Goal: Task Accomplishment & Management: Manage account settings

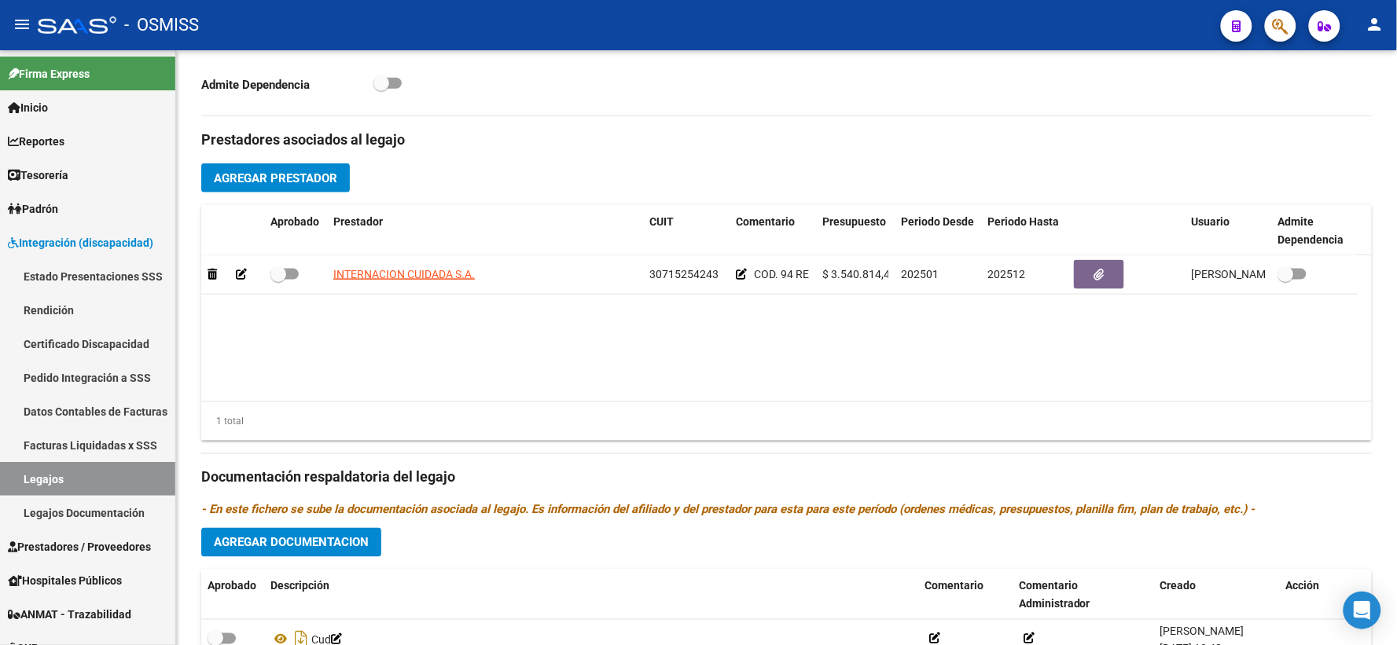
scroll to position [755, 0]
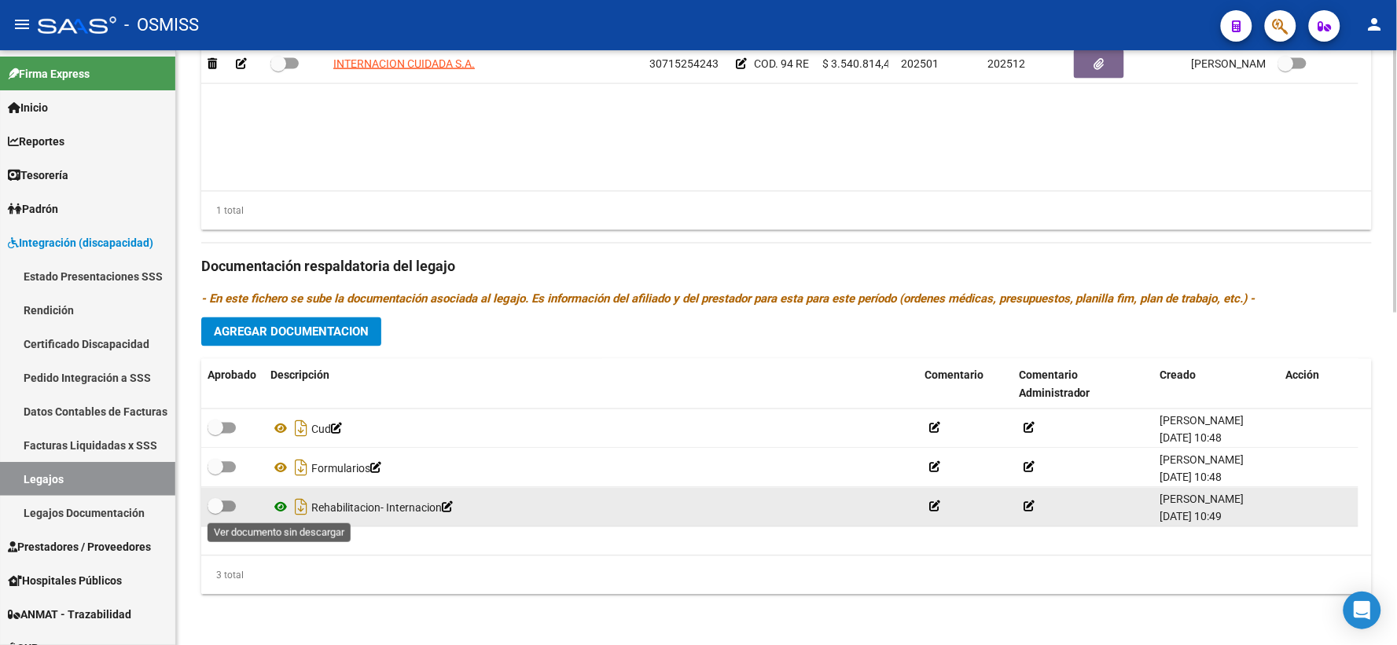
click at [281, 508] on icon at bounding box center [280, 507] width 20 height 19
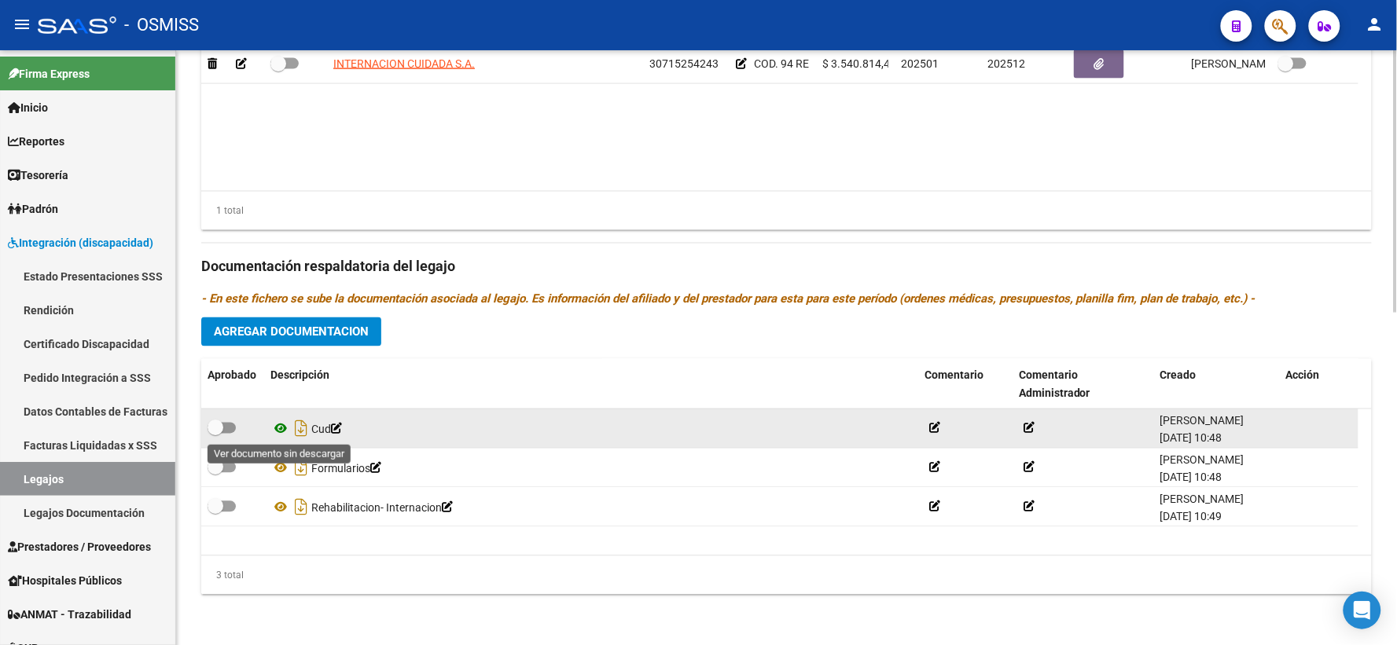
click at [276, 425] on icon at bounding box center [280, 429] width 20 height 19
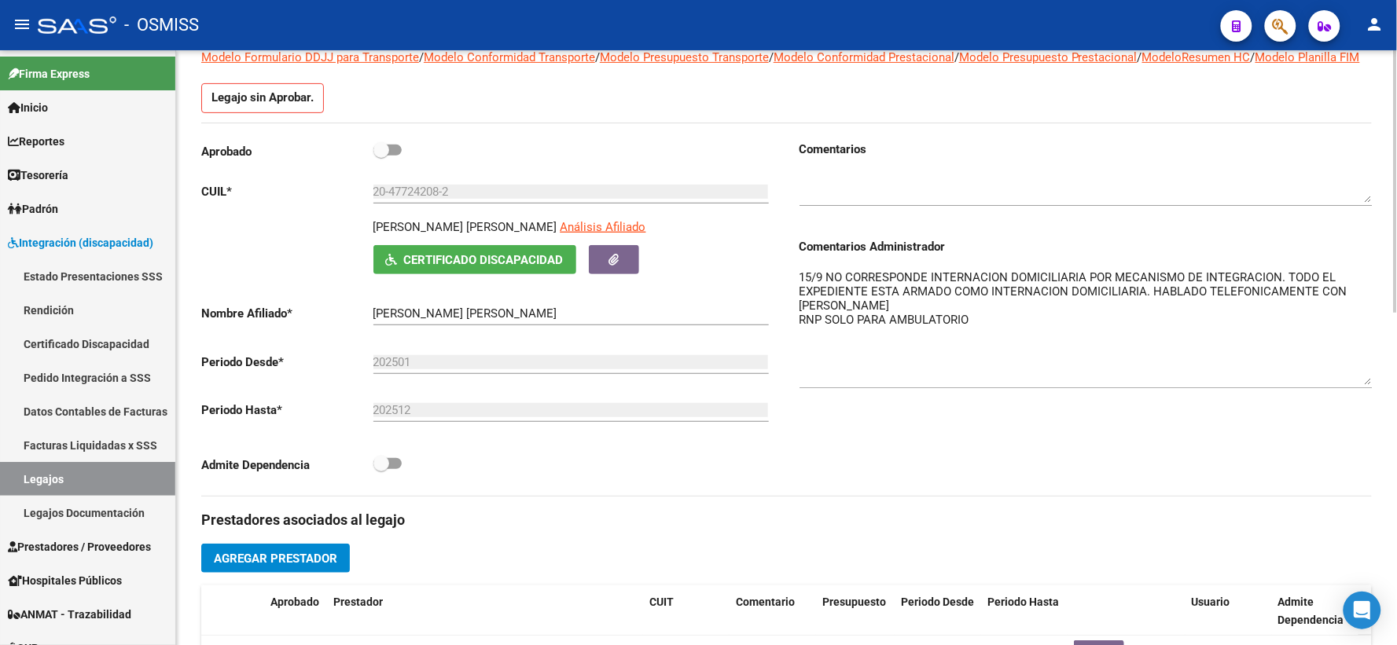
scroll to position [0, 0]
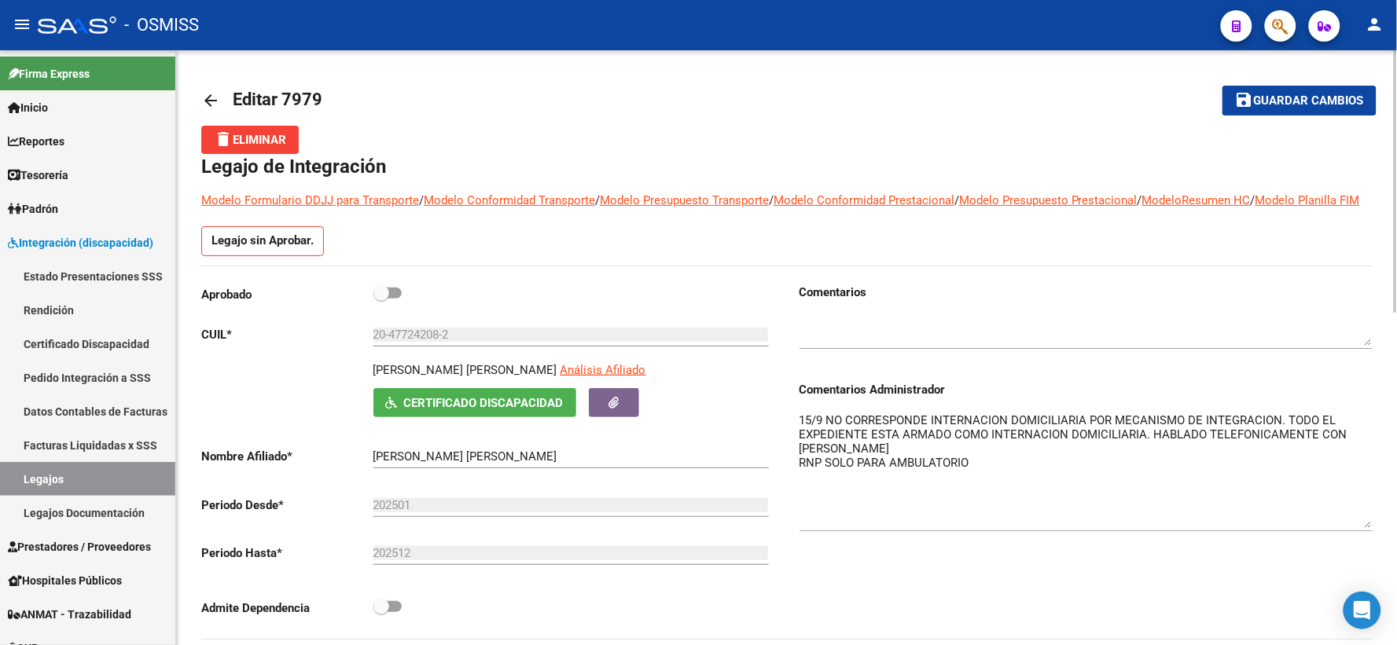
click at [592, 99] on mat-toolbar-row "arrow_back Editar 7979" at bounding box center [657, 100] width 913 height 50
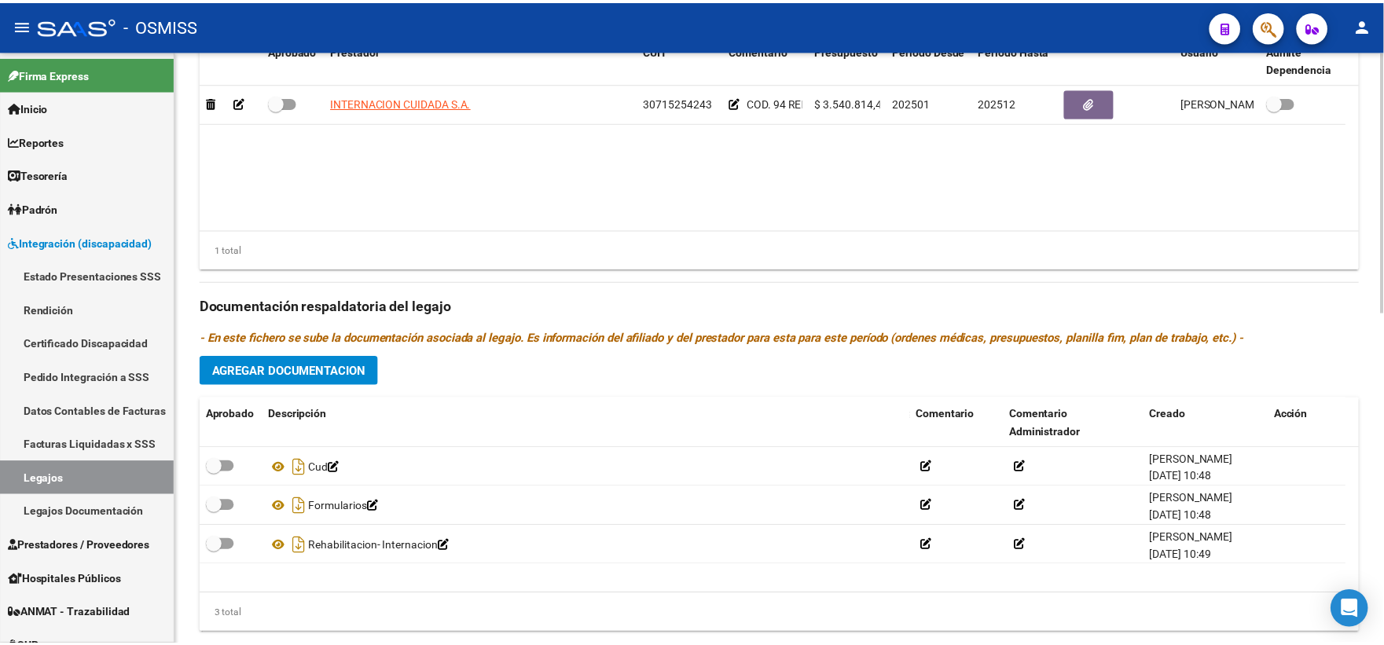
scroll to position [667, 0]
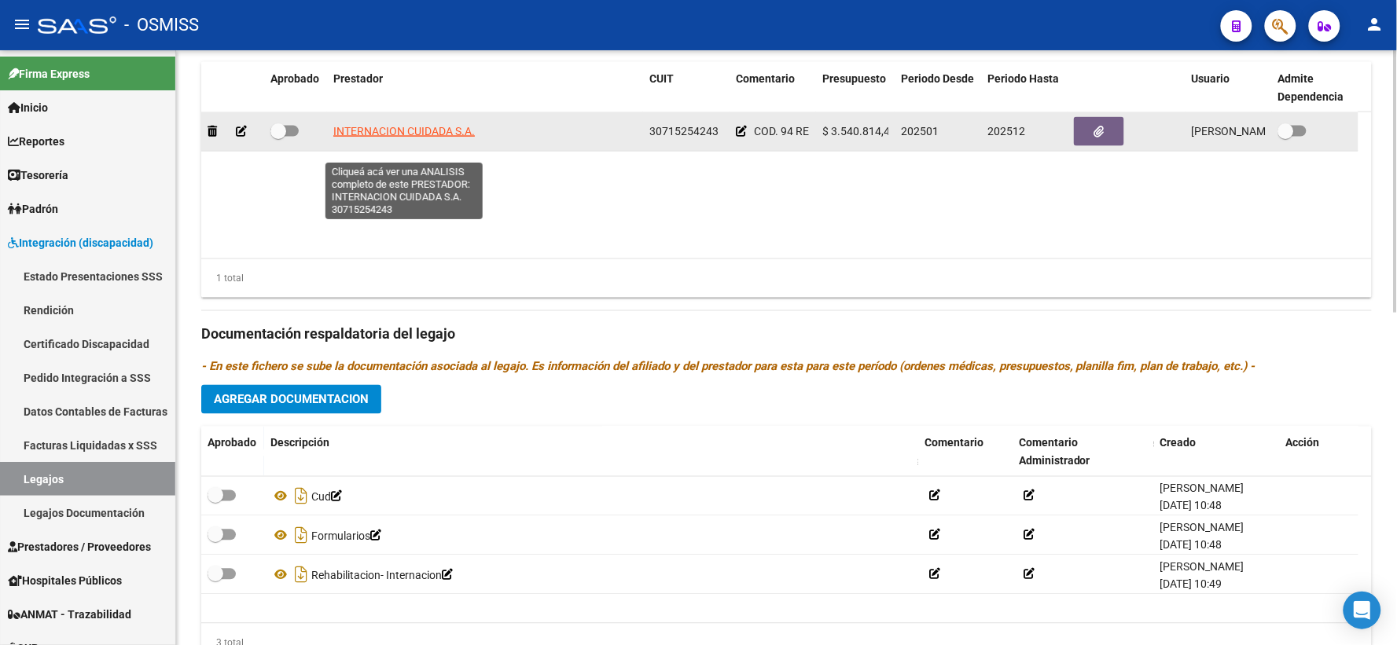
click at [403, 138] on span "INTERNACION CUIDADA S.A." at bounding box center [403, 131] width 141 height 13
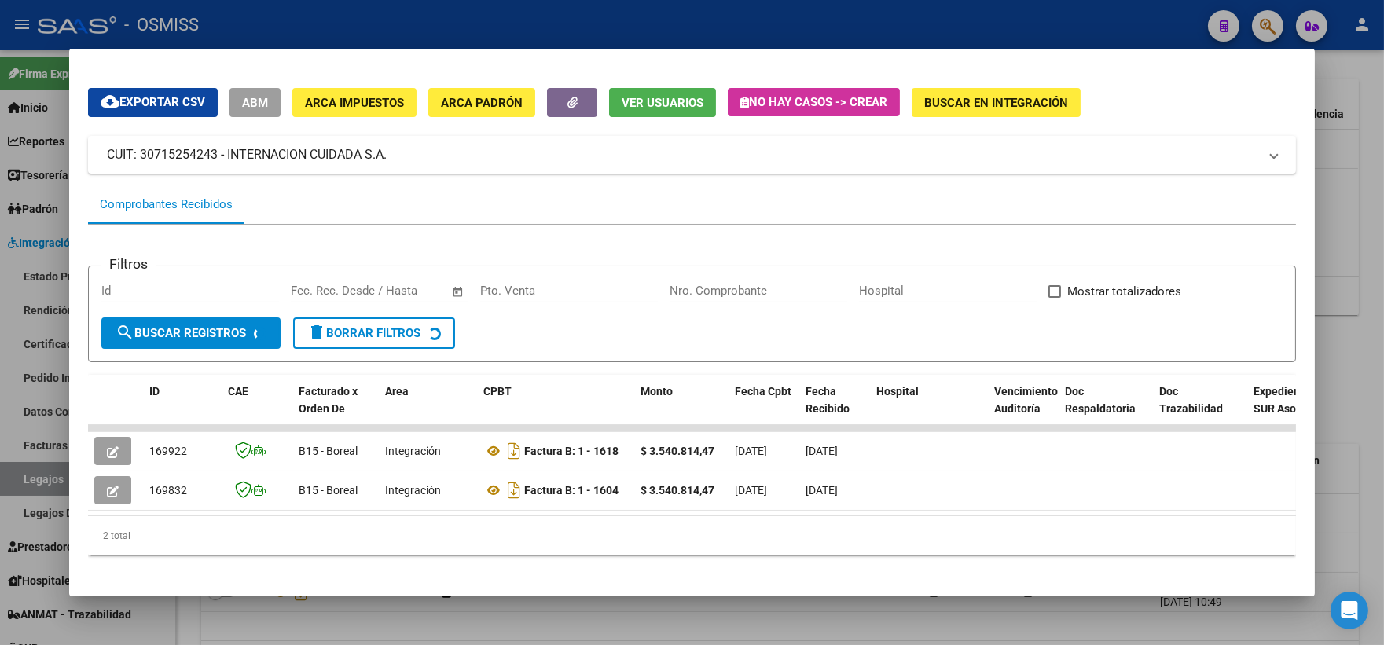
scroll to position [55, 0]
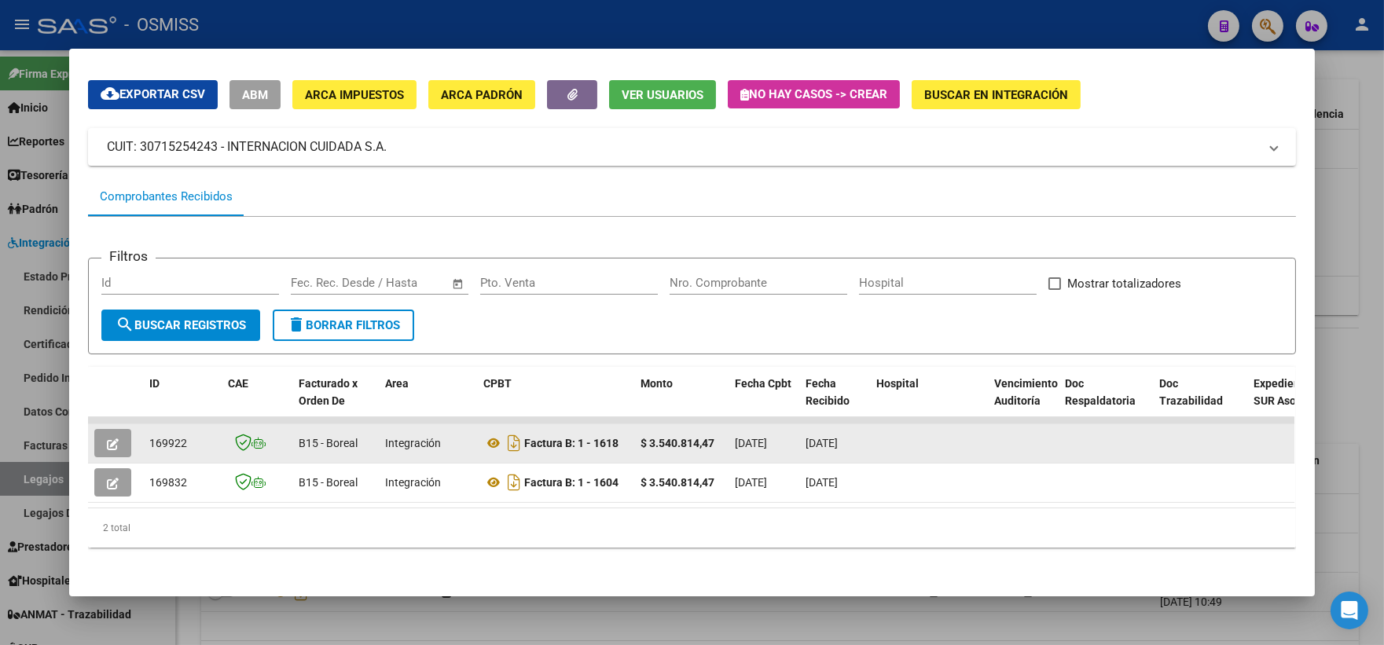
click at [107, 439] on icon "button" at bounding box center [113, 445] width 12 height 12
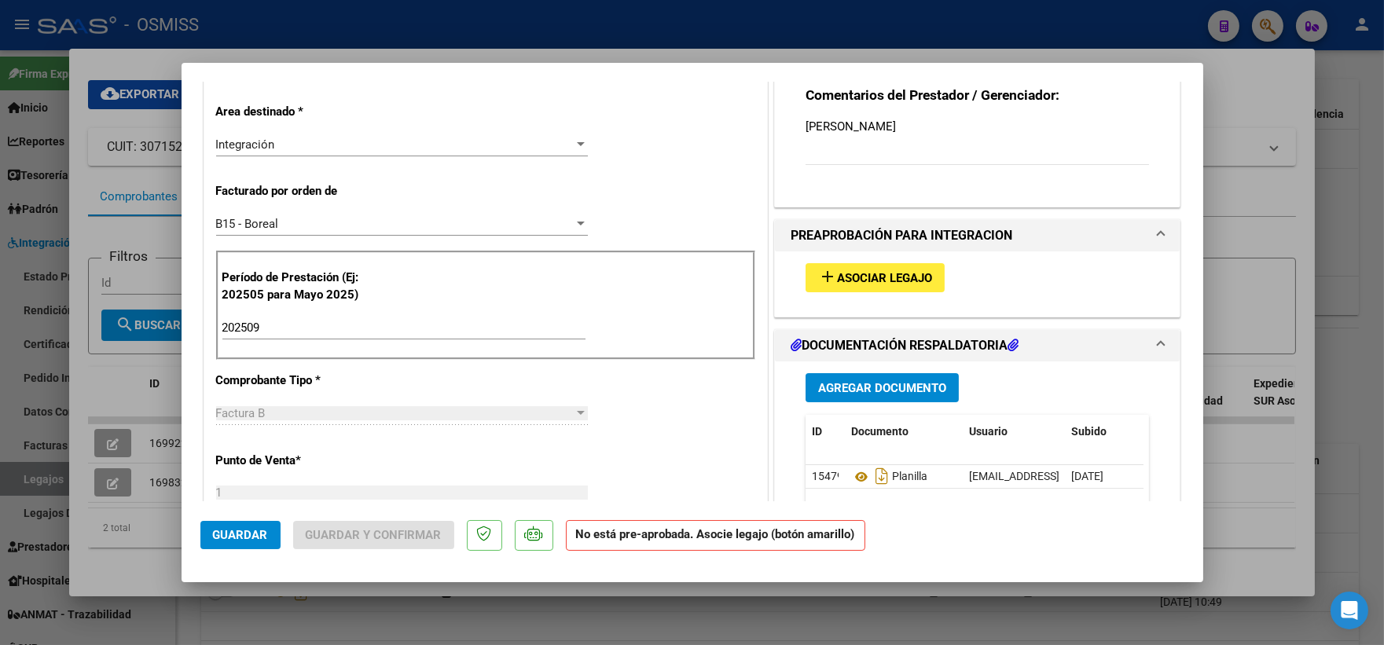
scroll to position [349, 0]
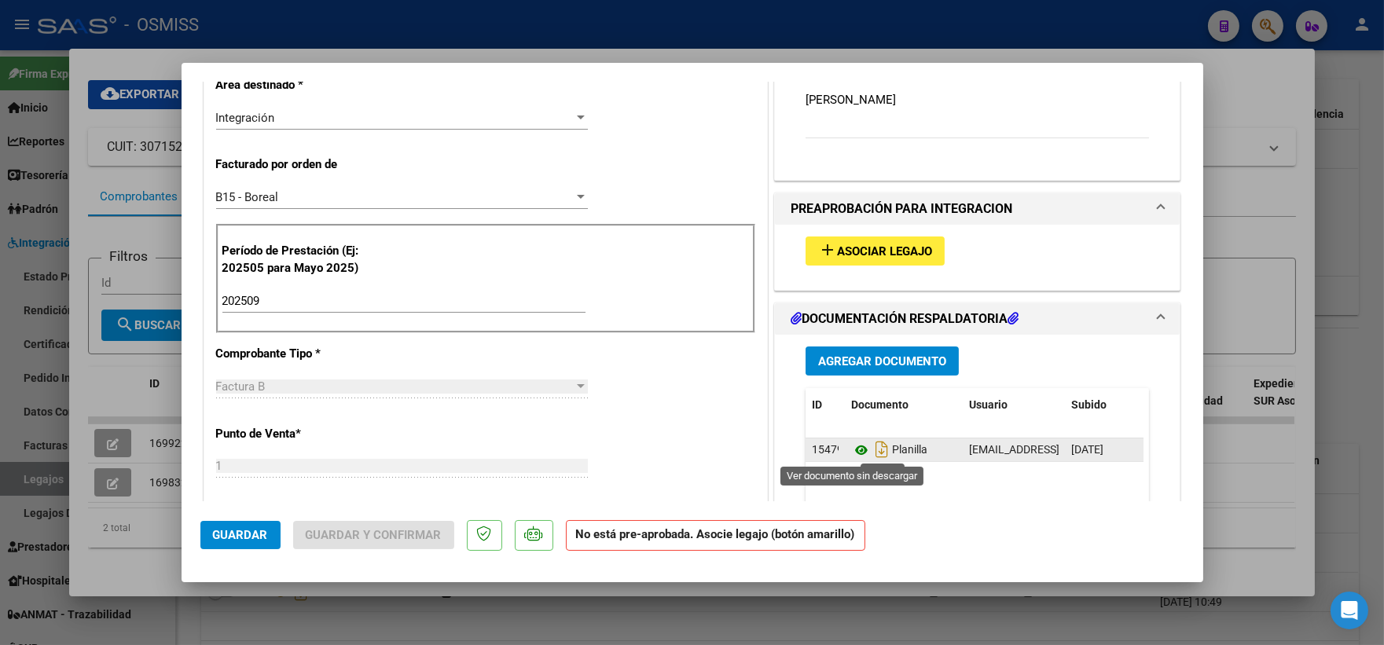
click at [852, 446] on icon at bounding box center [861, 450] width 20 height 19
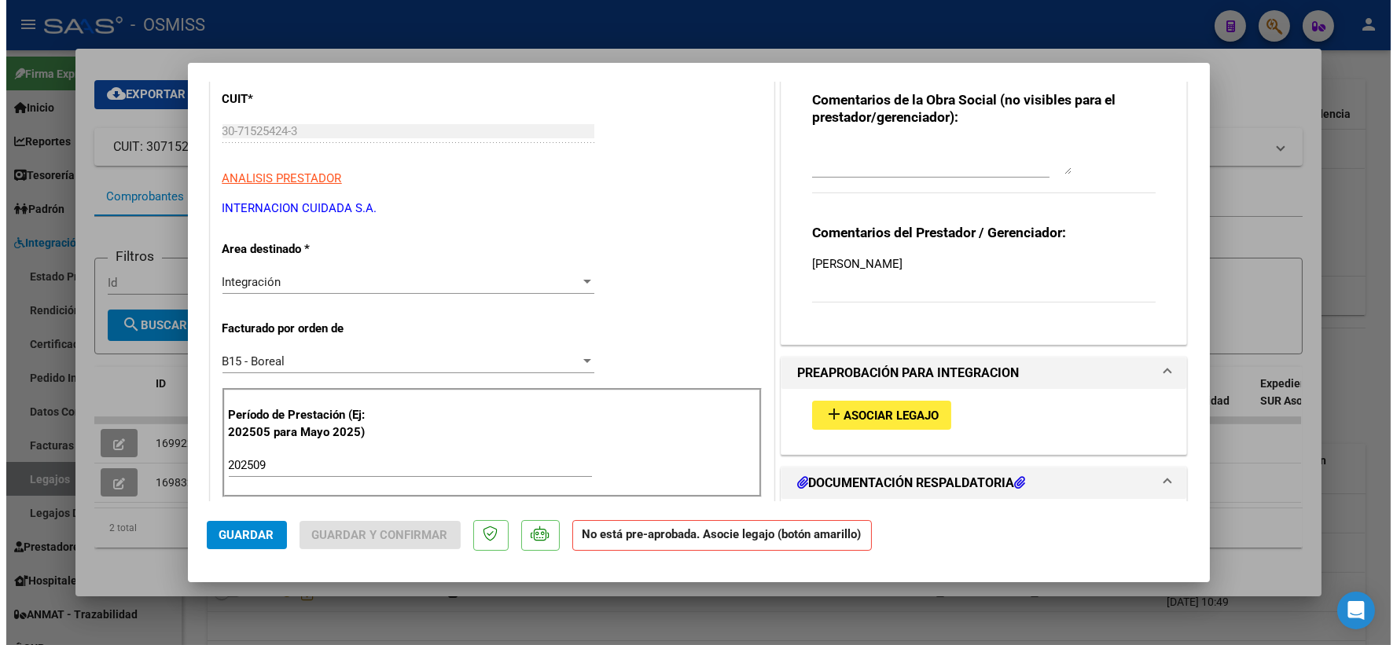
scroll to position [0, 0]
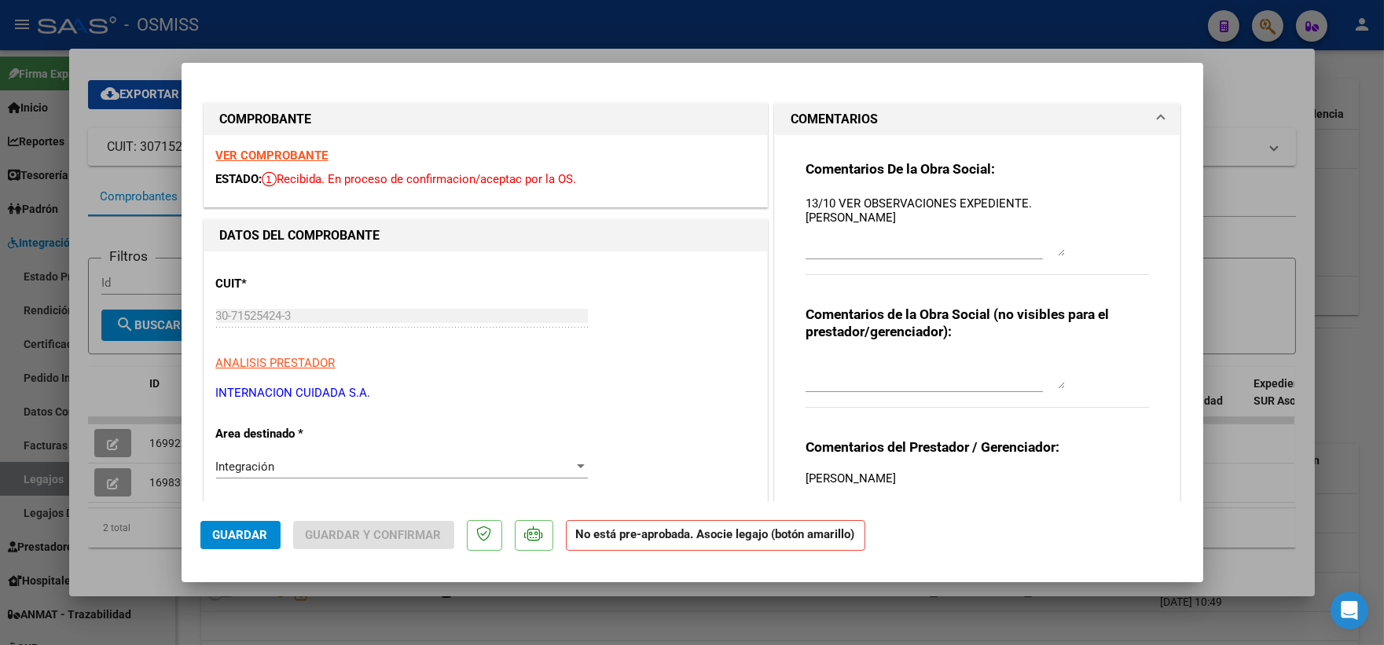
drag, startPoint x: 1056, startPoint y: 222, endPoint x: 1058, endPoint y: 253, distance: 30.7
click at [1058, 253] on div "Comentarios De la Obra Social: 13/10 VER OBSERVACIONES EXPEDIENTE. JOFRE DOMING…" at bounding box center [978, 225] width 344 height 131
click at [1275, 236] on div at bounding box center [692, 322] width 1384 height 645
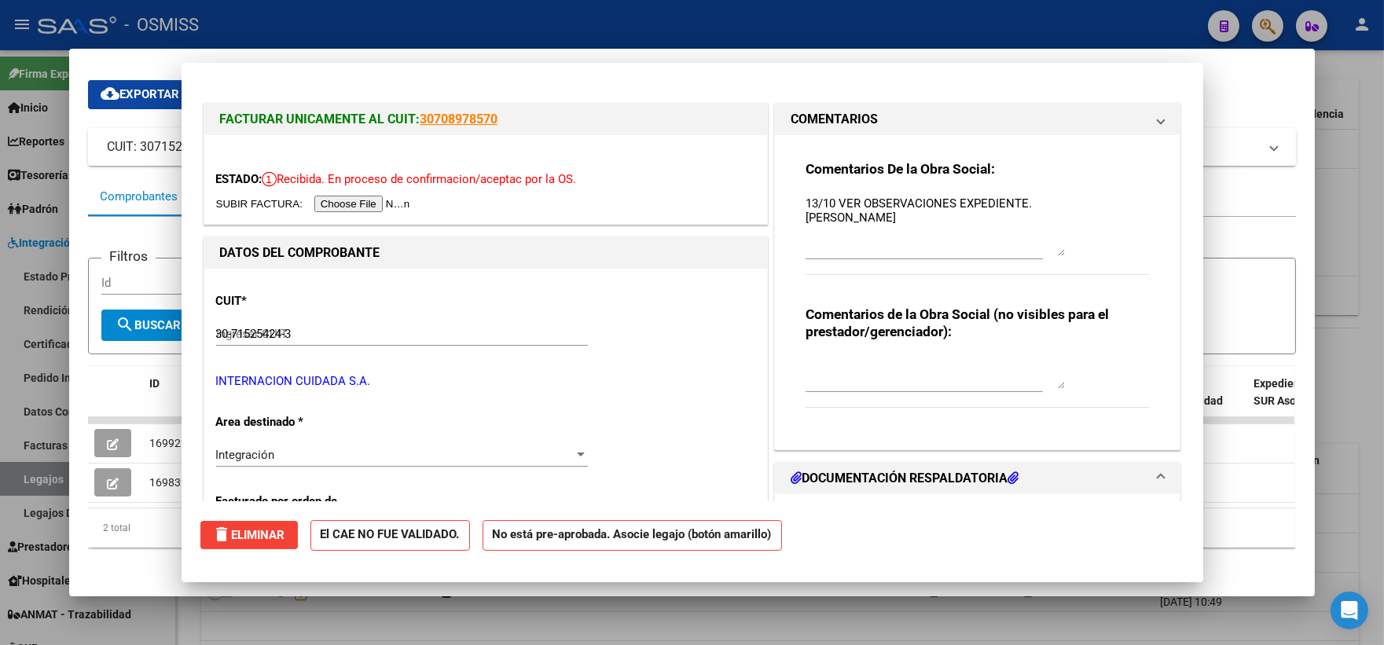
type input "$ 0,00"
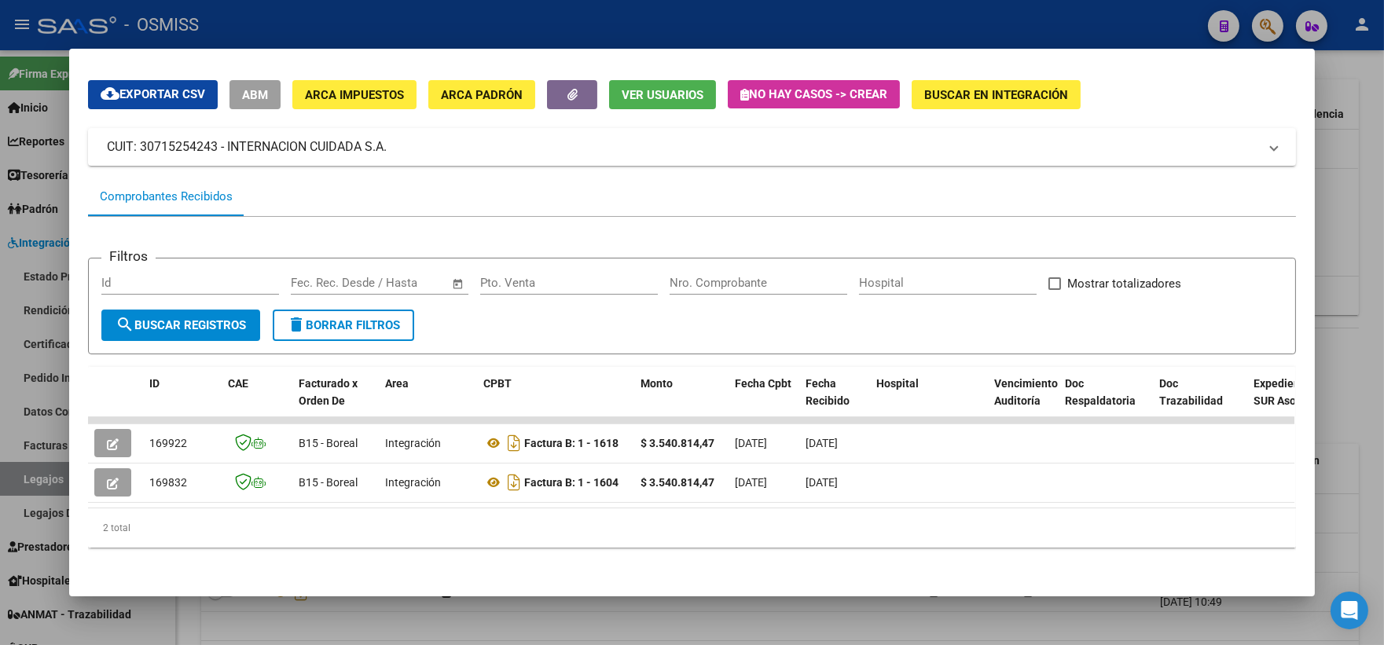
click at [1344, 234] on div at bounding box center [692, 322] width 1384 height 645
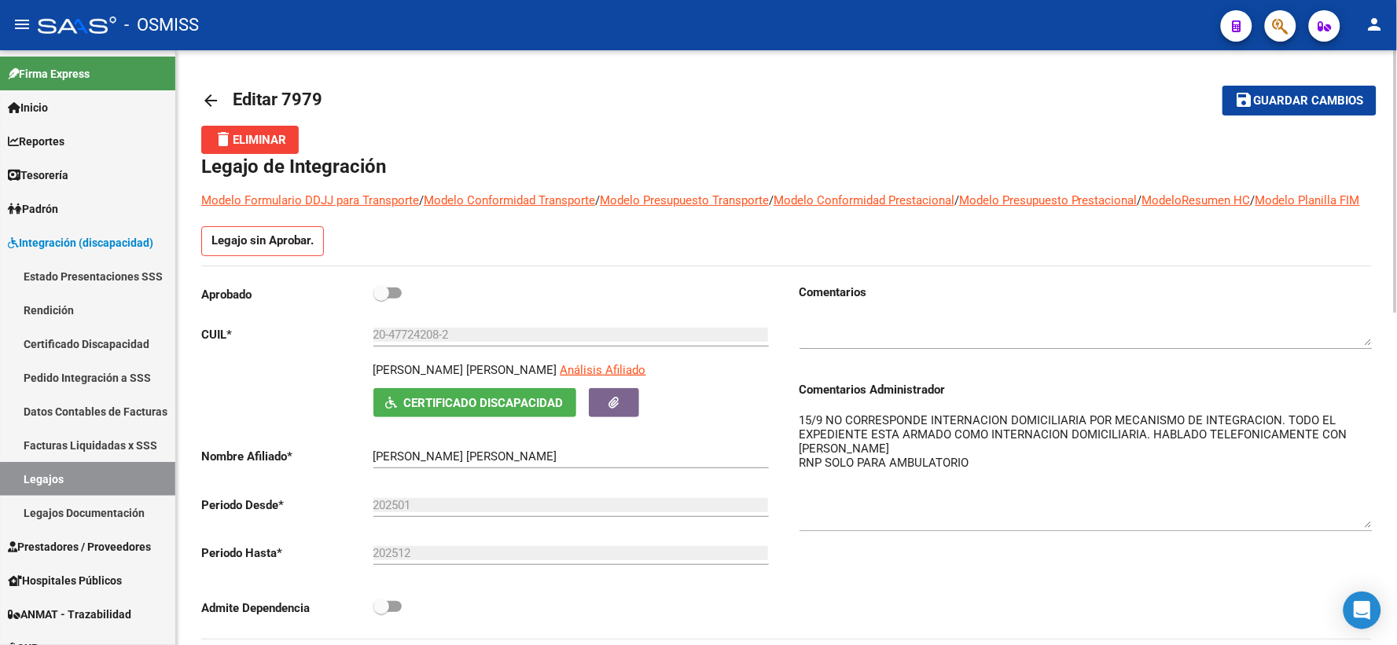
click at [1276, 103] on span "Guardar cambios" at bounding box center [1309, 101] width 110 height 14
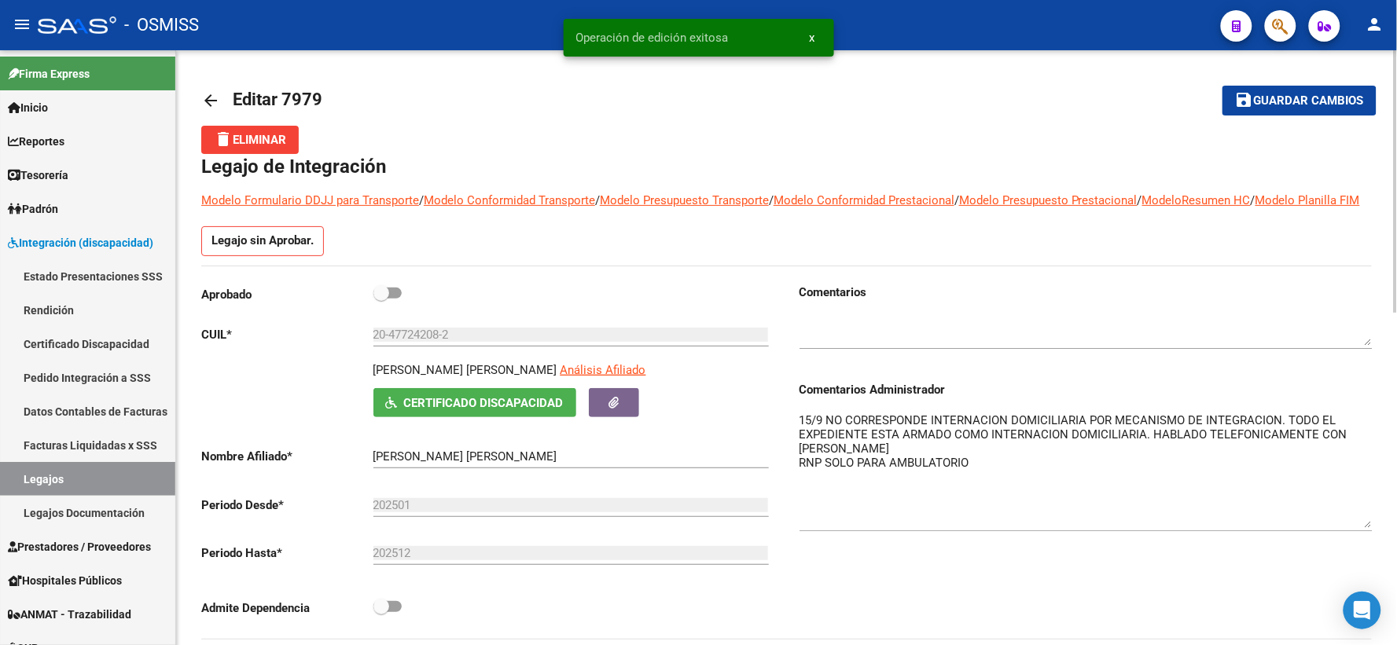
click at [1044, 484] on textarea "15/9 NO CORRESPONDE INTERNACION DOMICILIARIA POR MECANISMO DE INTEGRACION. TODO…" at bounding box center [1085, 470] width 573 height 116
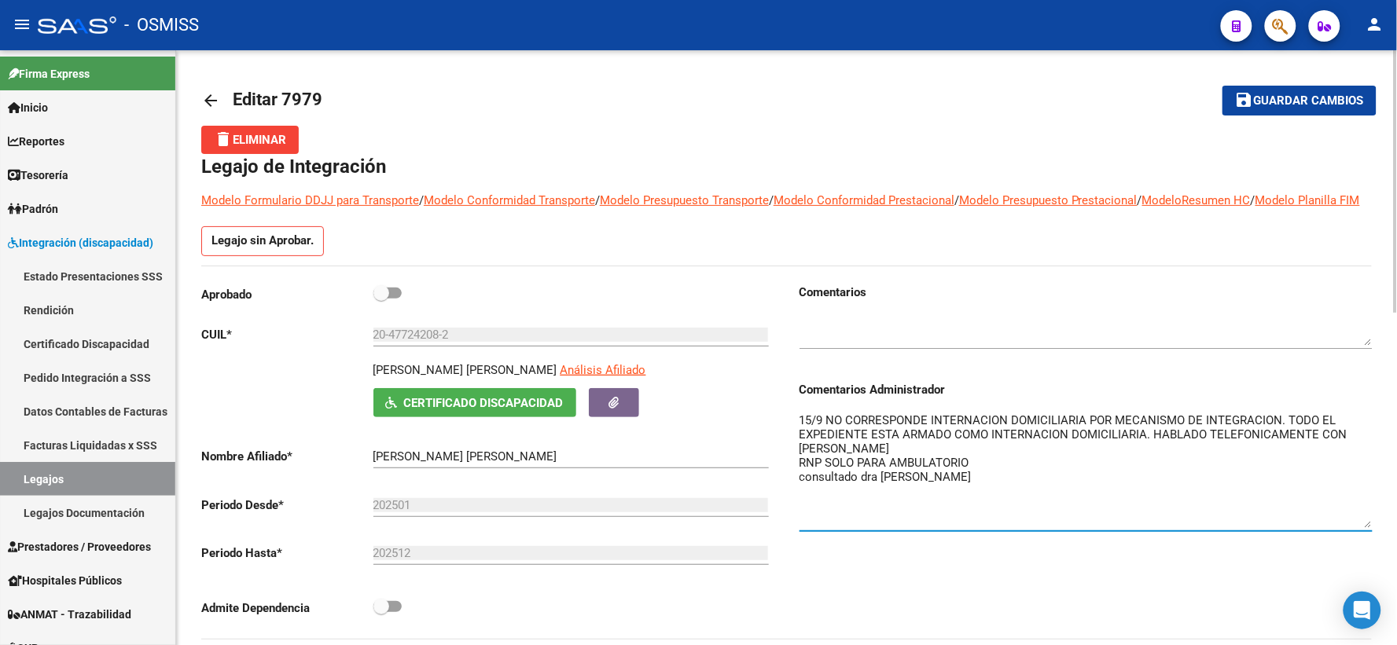
click at [1267, 97] on span "Guardar cambios" at bounding box center [1309, 101] width 110 height 14
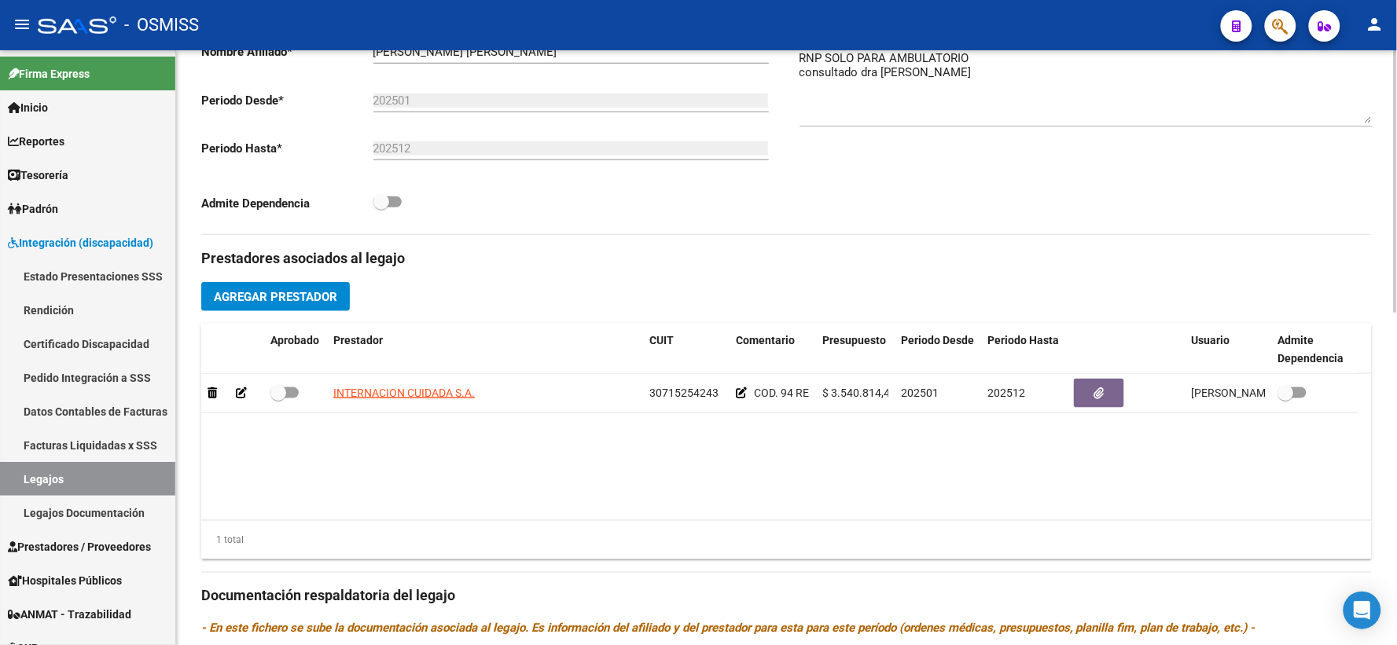
scroll to position [318, 0]
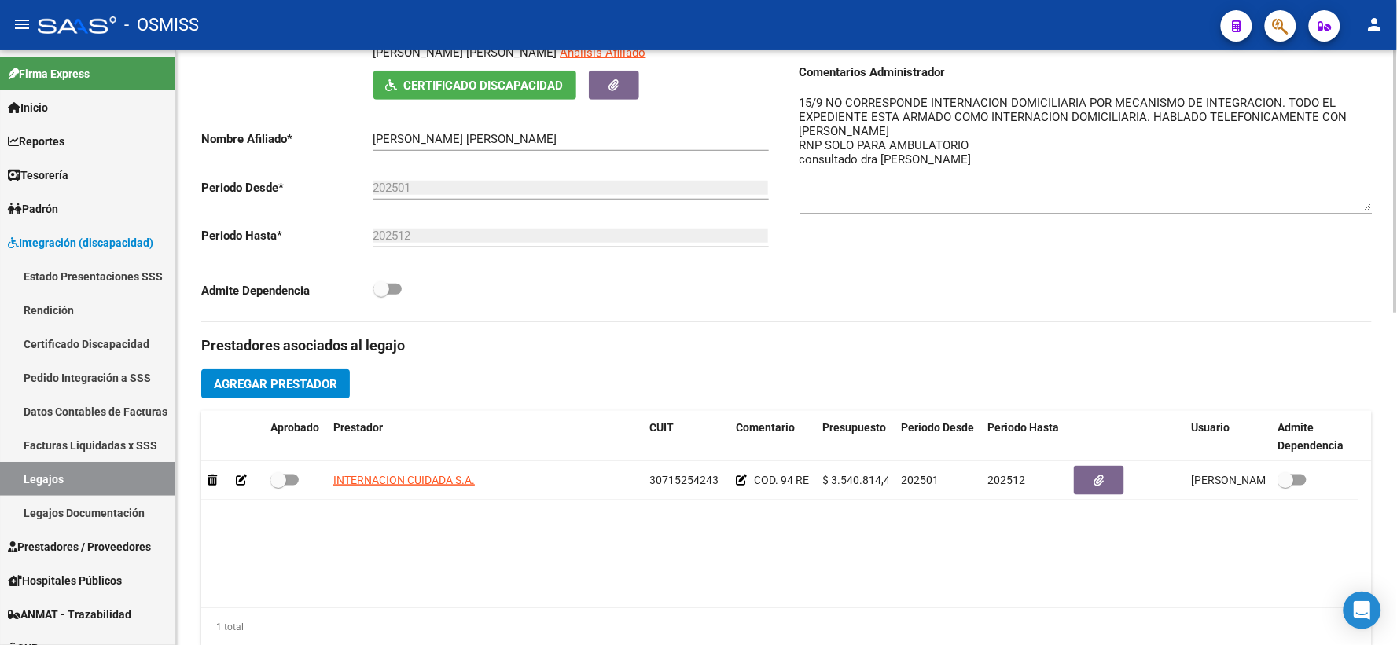
click at [959, 171] on textarea "15/9 NO CORRESPONDE INTERNACION DOMICILIARIA POR MECANISMO DE INTEGRACION. TODO…" at bounding box center [1085, 152] width 573 height 116
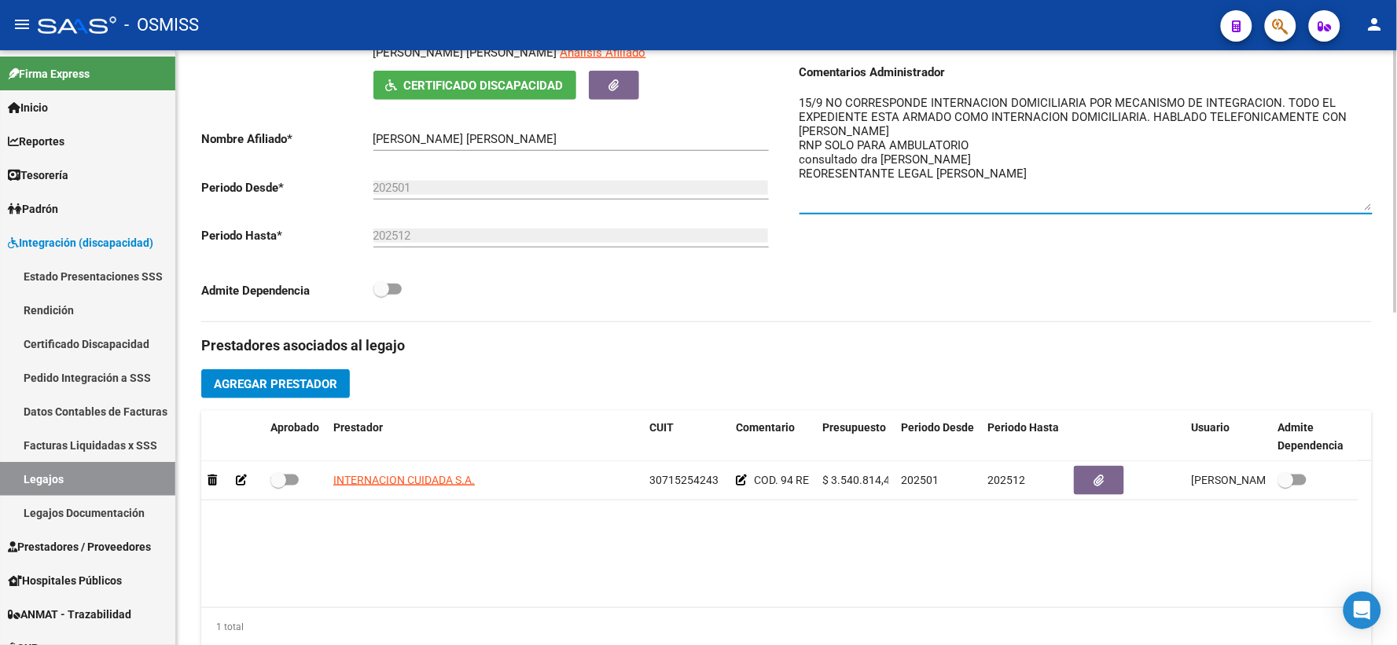
click at [820, 187] on textarea "15/9 NO CORRESPONDE INTERNACION DOMICILIARIA POR MECANISMO DE INTEGRACION. TODO…" at bounding box center [1085, 152] width 573 height 116
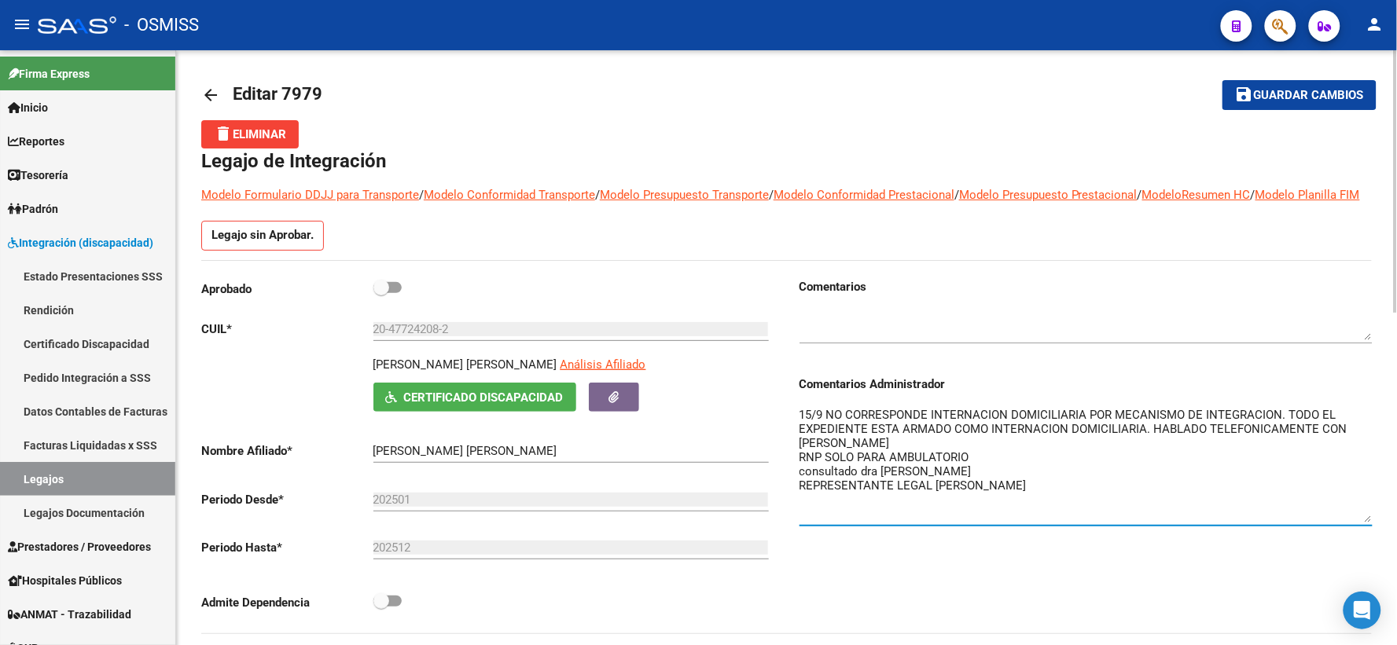
scroll to position [0, 0]
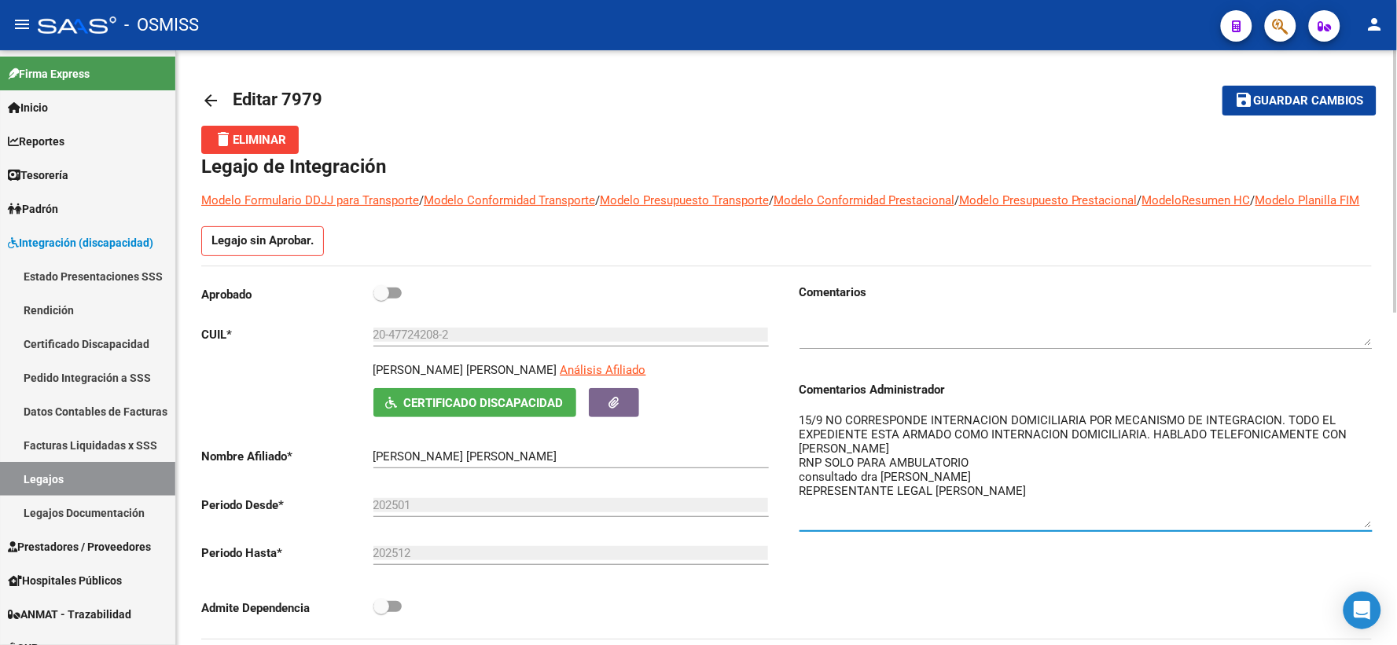
type textarea "15/9 NO CORRESPONDE INTERNACION DOMICILIARIA POR MECANISMO DE INTEGRACION. TODO…"
click at [1305, 101] on span "Guardar cambios" at bounding box center [1309, 101] width 110 height 14
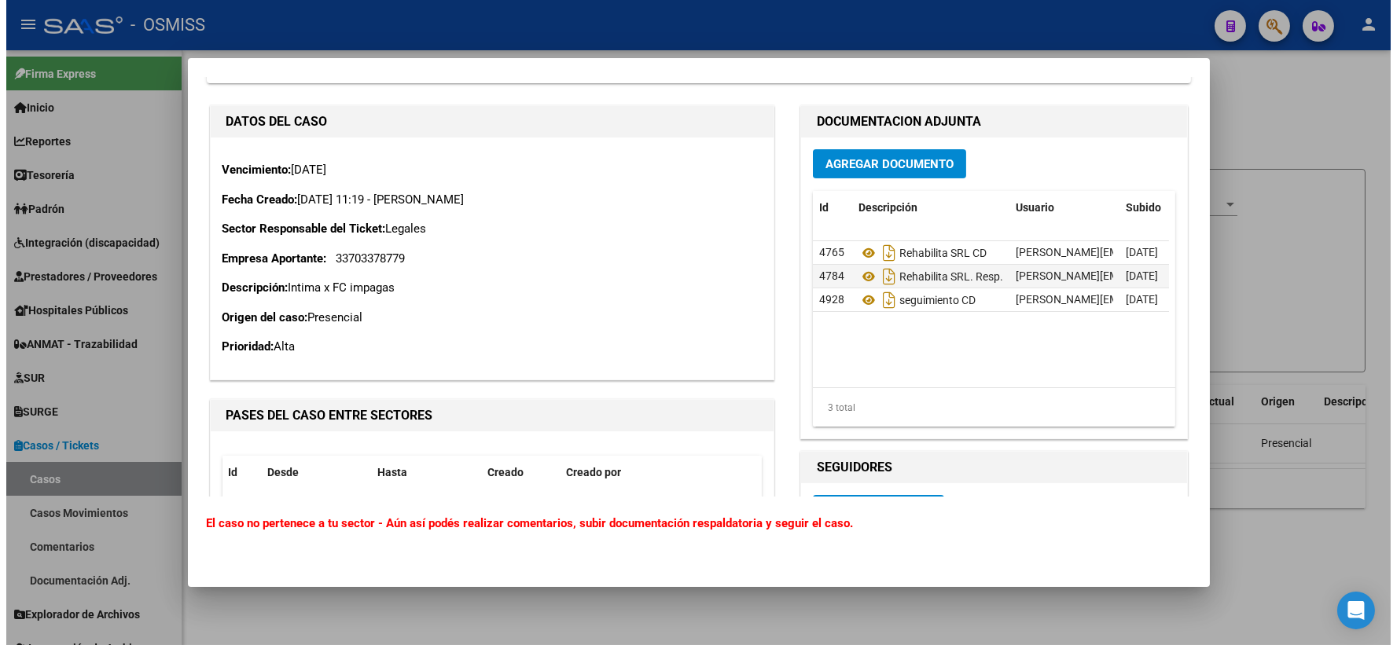
scroll to position [762, 0]
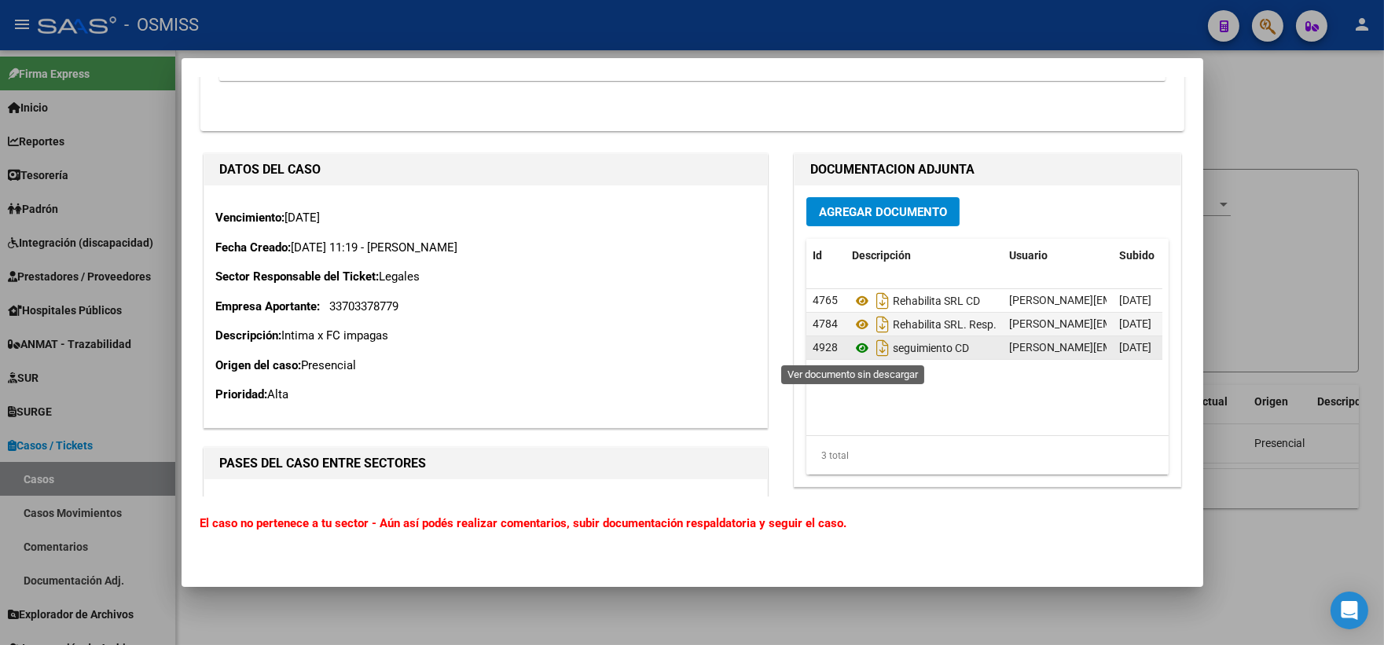
click at [854, 347] on icon at bounding box center [862, 348] width 20 height 19
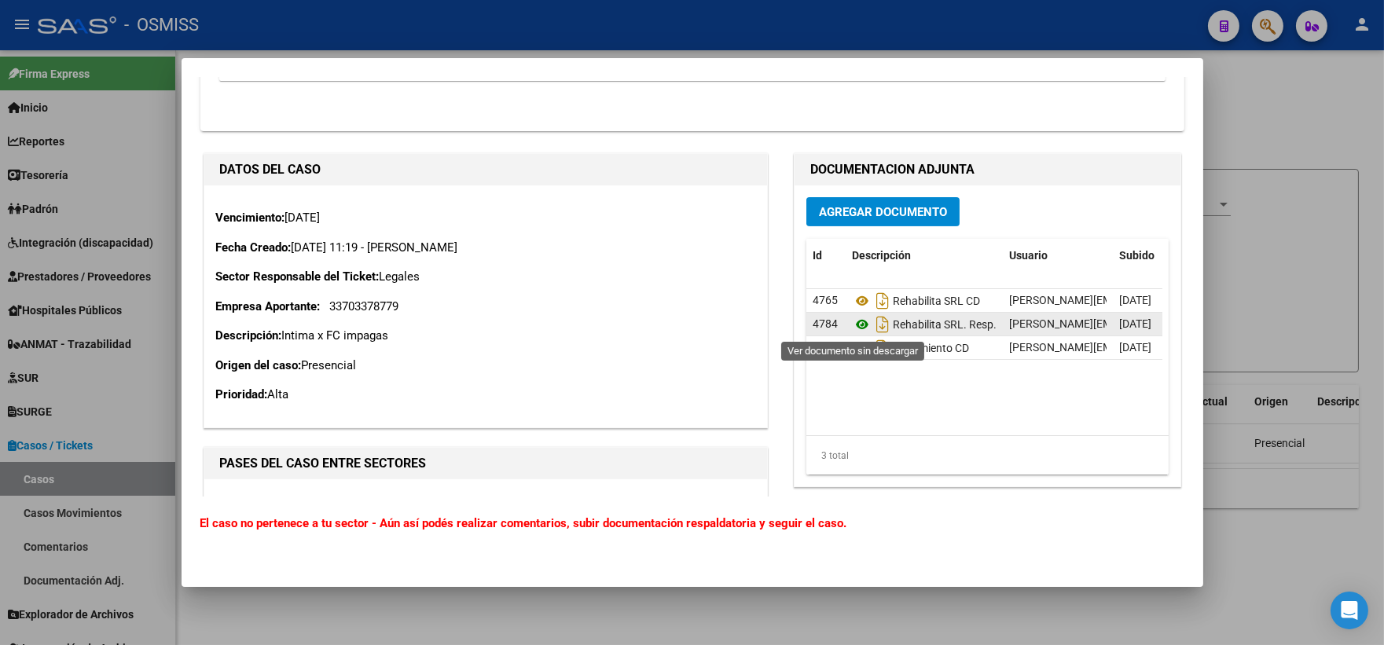
click at [853, 324] on icon at bounding box center [862, 324] width 20 height 19
click at [1281, 276] on div at bounding box center [692, 322] width 1384 height 645
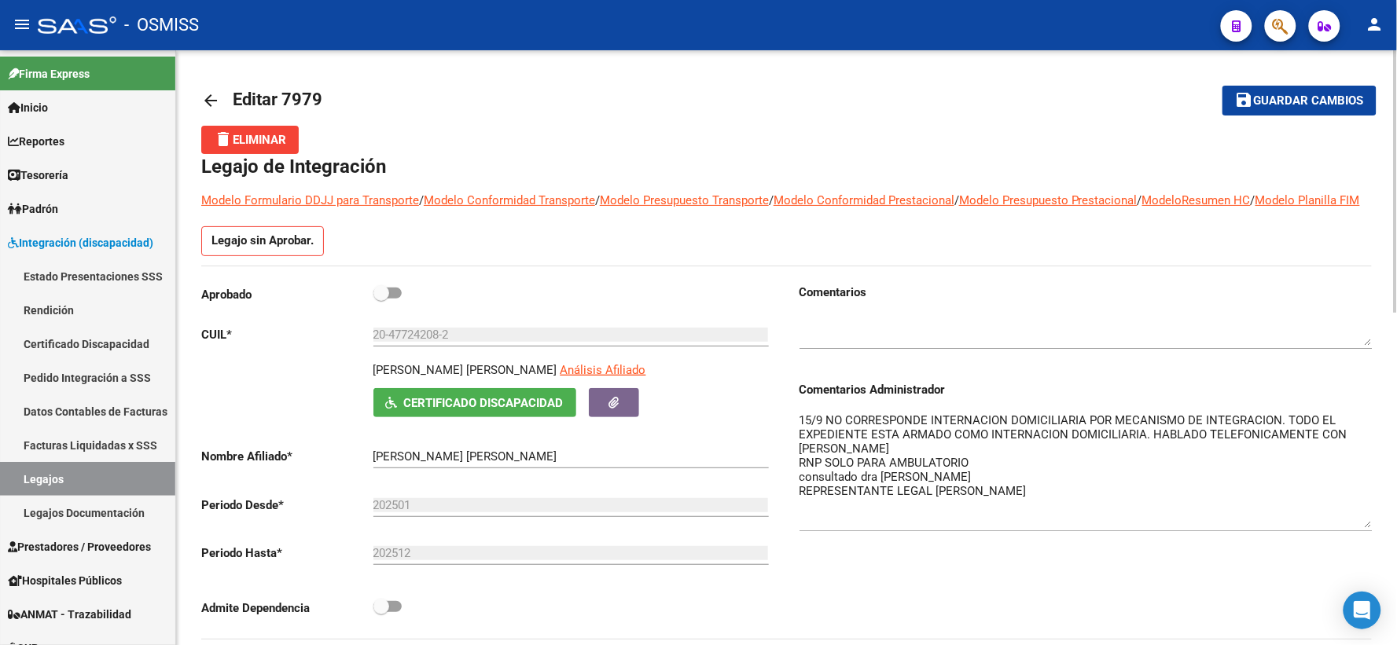
click at [1306, 105] on span "Guardar cambios" at bounding box center [1309, 101] width 110 height 14
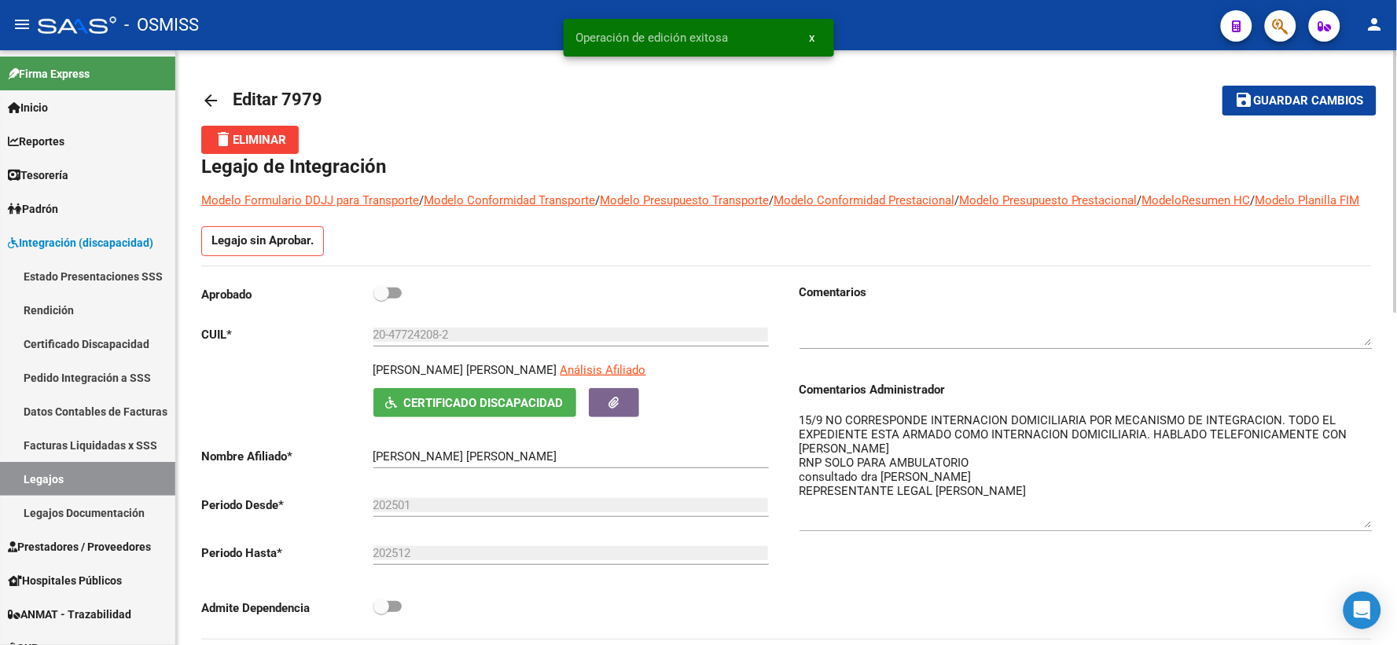
click at [210, 96] on mat-icon "arrow_back" at bounding box center [210, 100] width 19 height 19
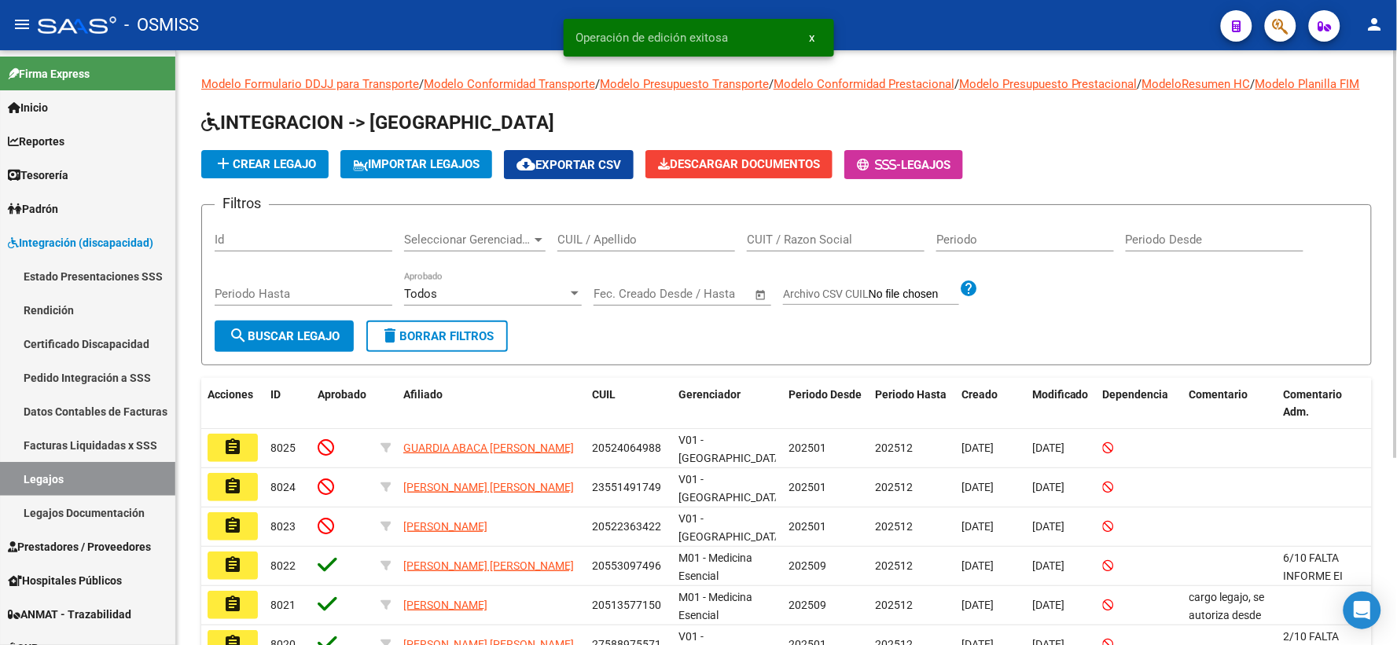
click at [570, 300] on div at bounding box center [574, 294] width 14 height 13
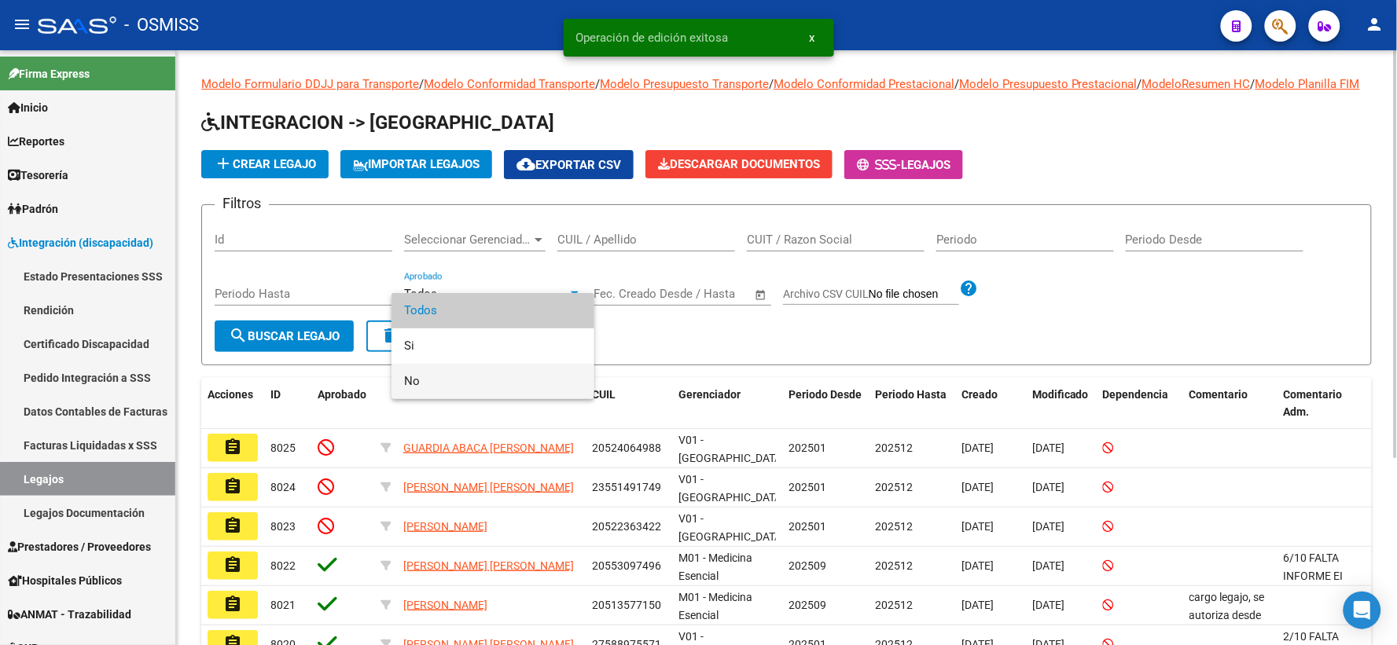
drag, startPoint x: 424, startPoint y: 383, endPoint x: 520, endPoint y: 309, distance: 120.4
click at [423, 381] on span "No" at bounding box center [493, 381] width 178 height 35
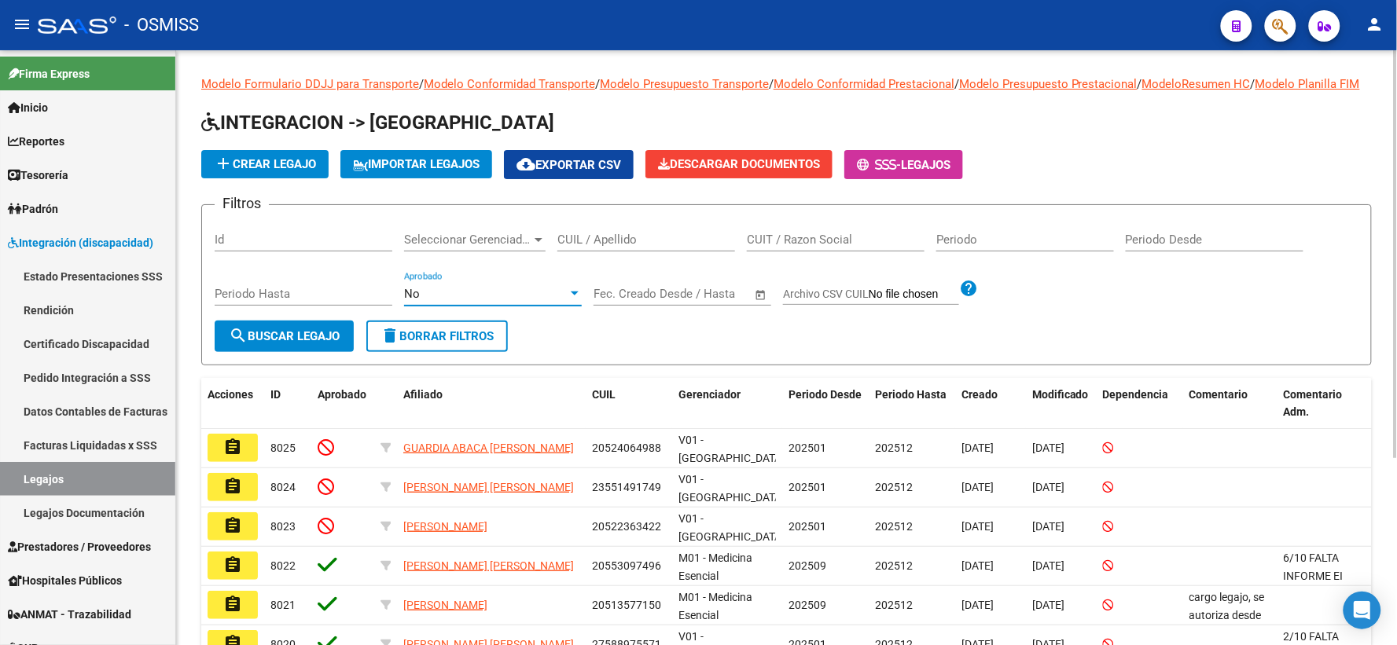
click at [535, 246] on div at bounding box center [538, 239] width 14 height 13
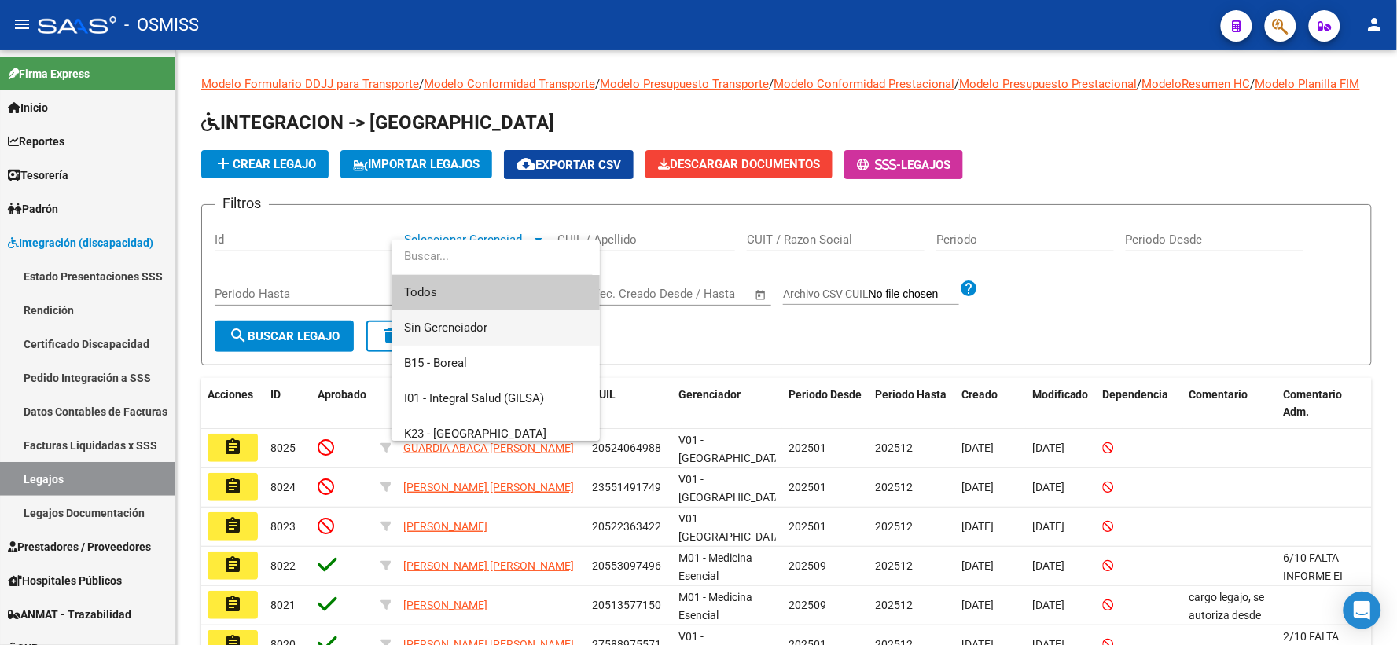
scroll to position [87, 0]
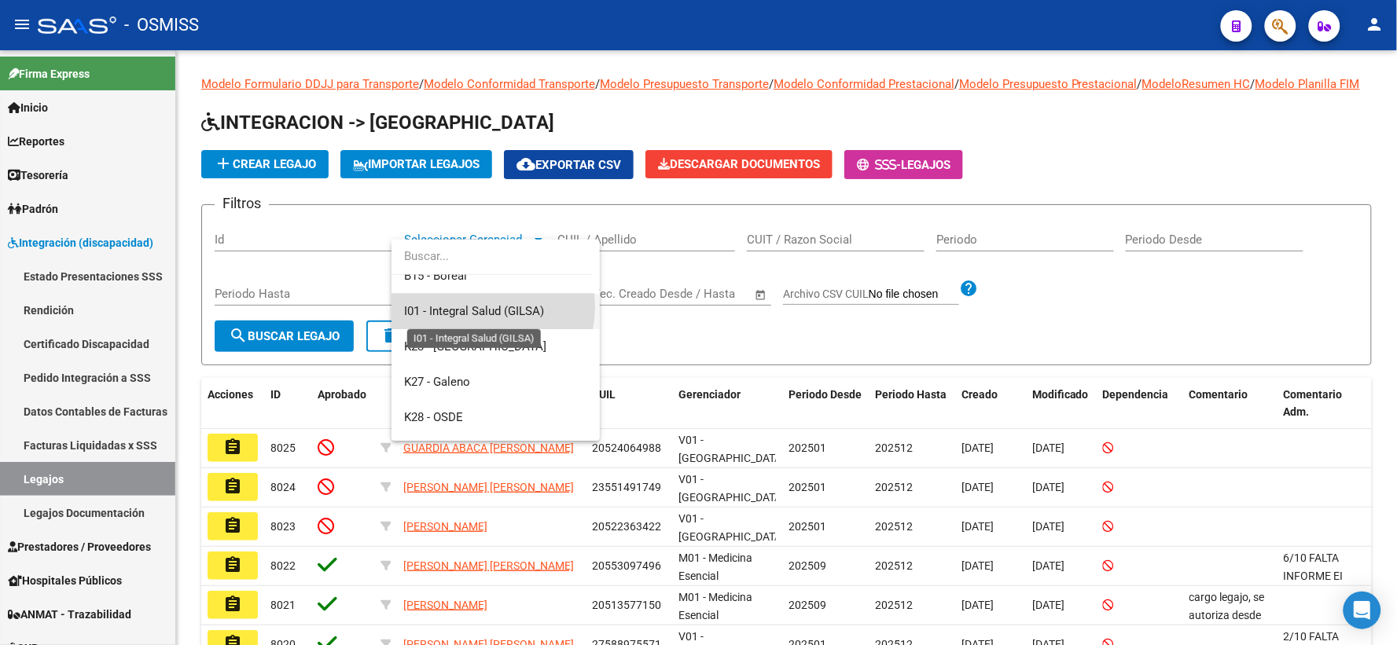
click at [464, 307] on span "I01 - Integral Salud (GILSA)" at bounding box center [474, 311] width 140 height 14
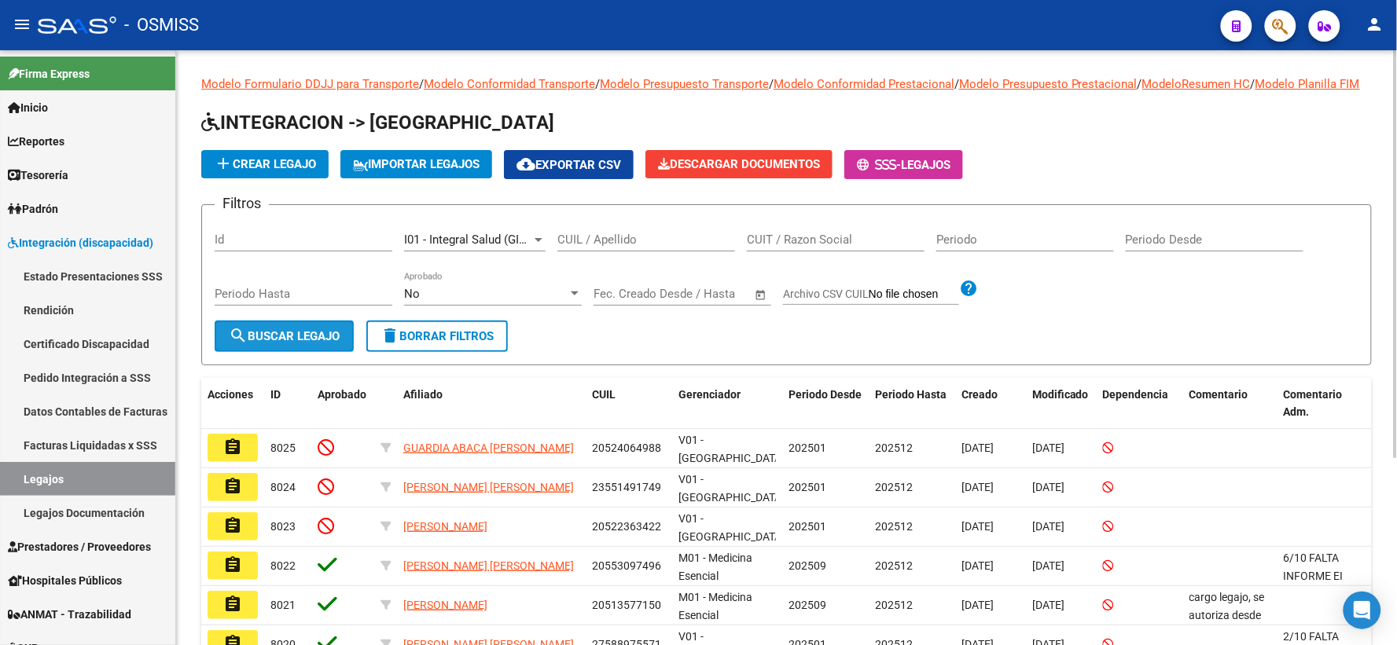
drag, startPoint x: 303, startPoint y: 351, endPoint x: 900, endPoint y: 293, distance: 600.1
click at [323, 343] on span "search Buscar Legajo" at bounding box center [284, 336] width 111 height 14
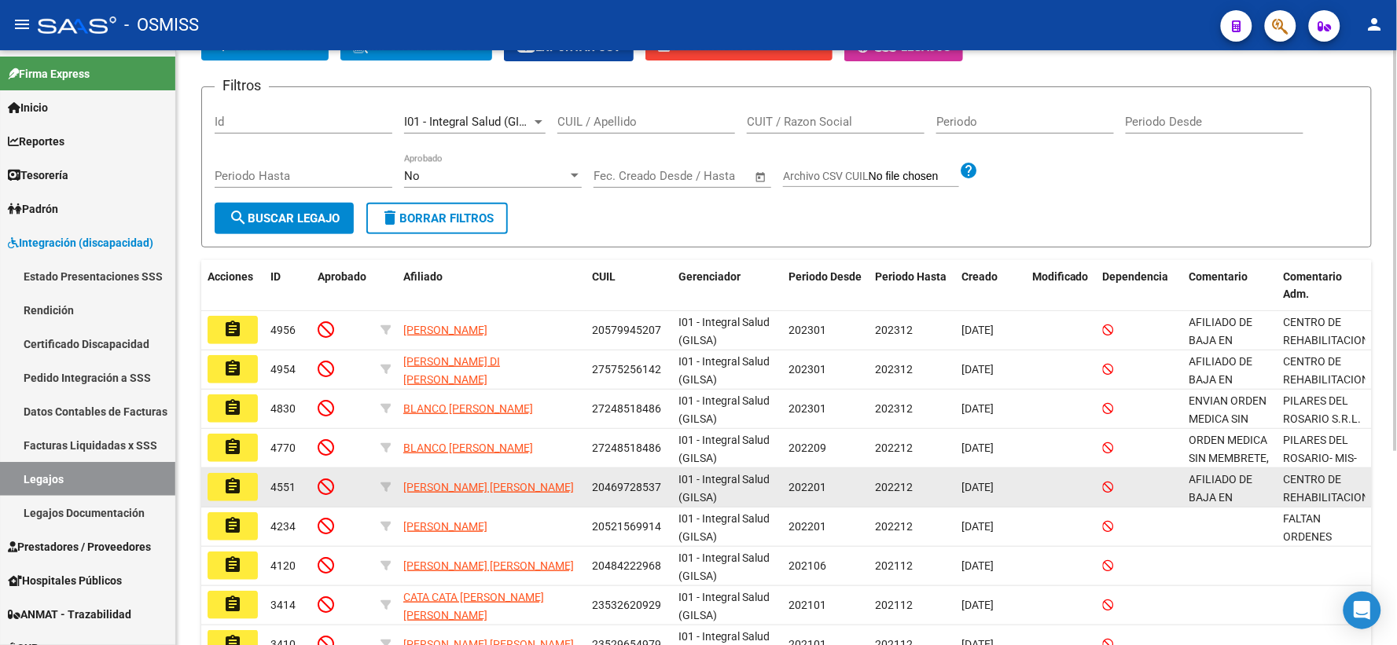
scroll to position [0, 0]
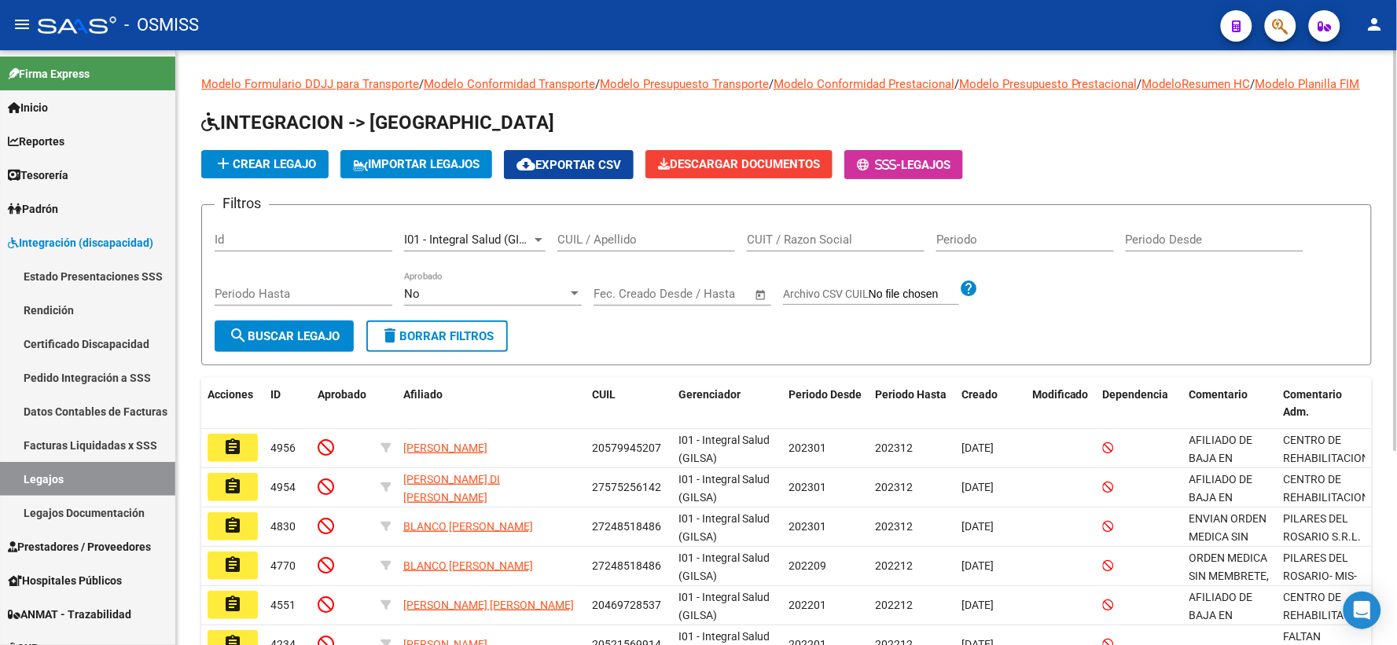
click at [542, 242] on div at bounding box center [538, 240] width 8 height 4
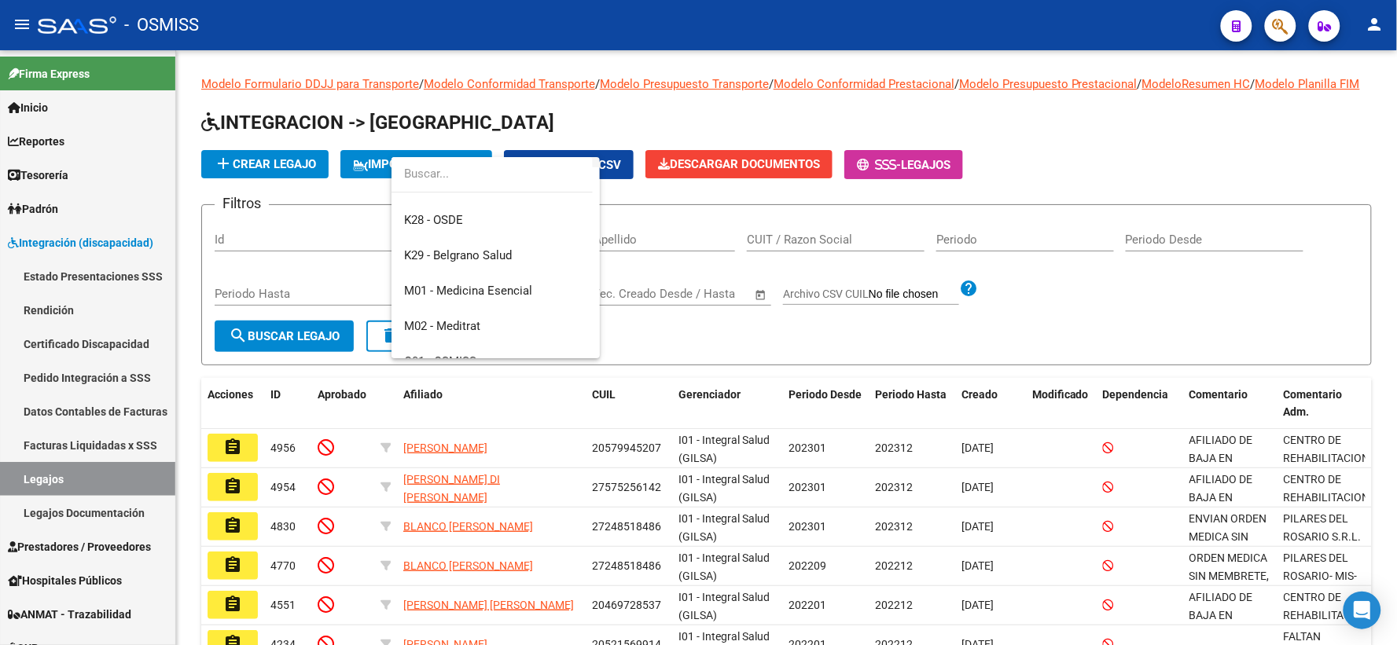
scroll to position [233, 0]
click at [488, 259] on span "M01 - Medicina Esencial" at bounding box center [468, 260] width 128 height 14
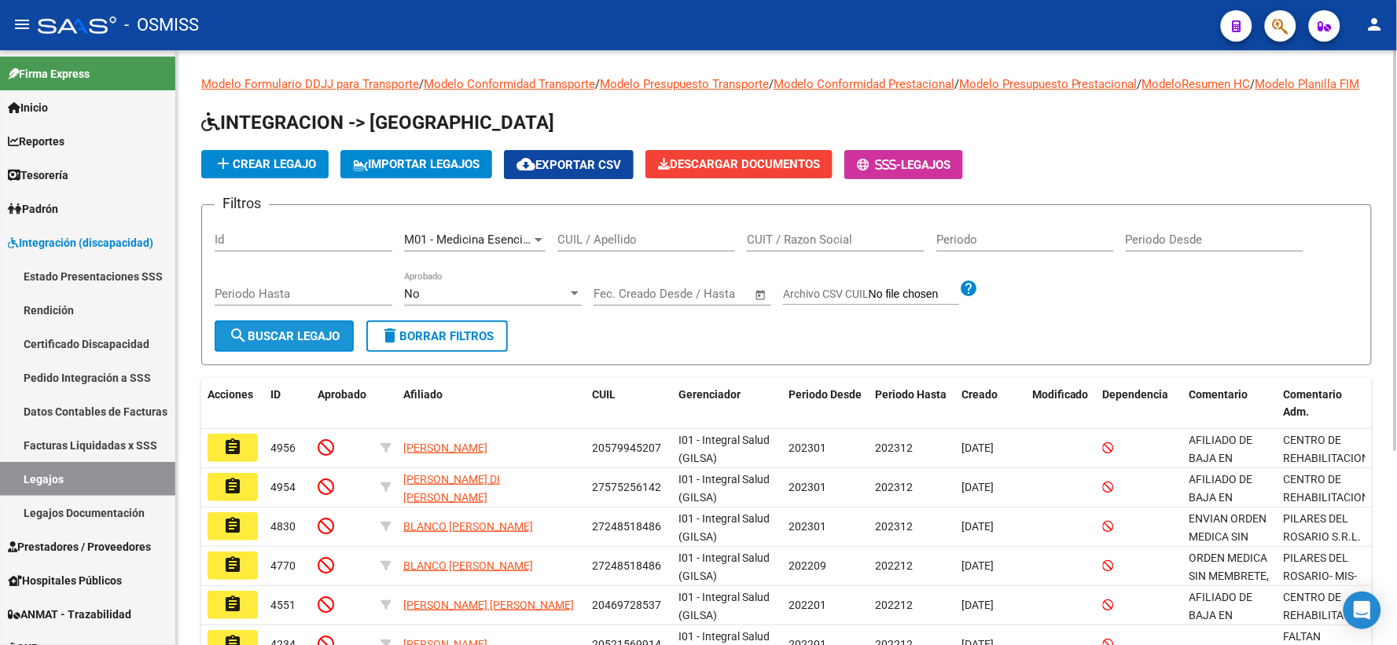
click at [281, 343] on span "search Buscar Legajo" at bounding box center [284, 336] width 111 height 14
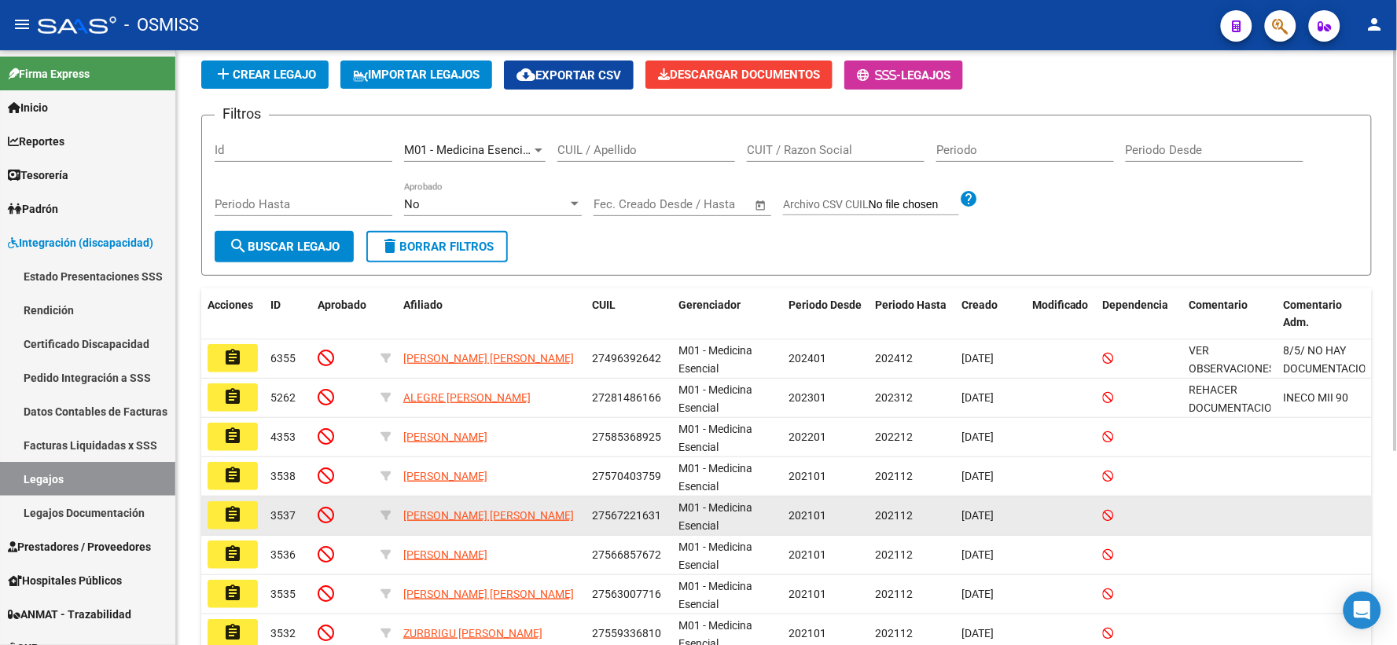
scroll to position [0, 0]
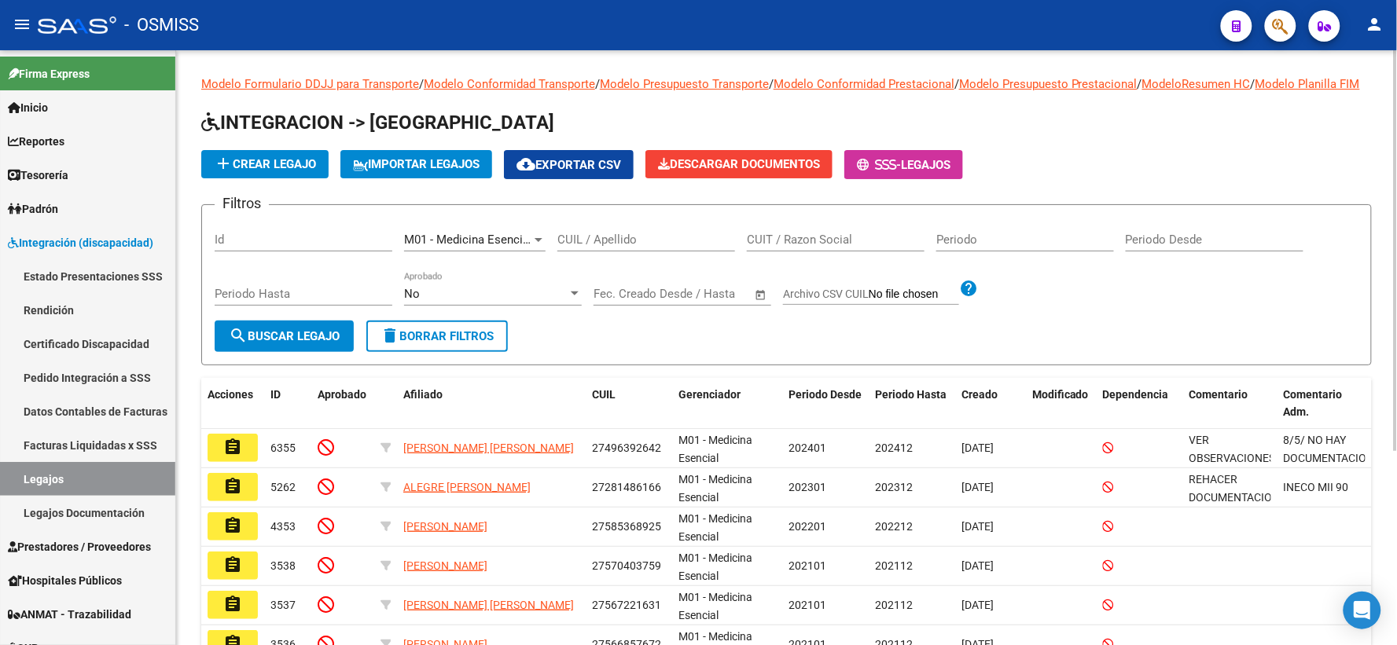
click at [535, 242] on div at bounding box center [538, 240] width 8 height 4
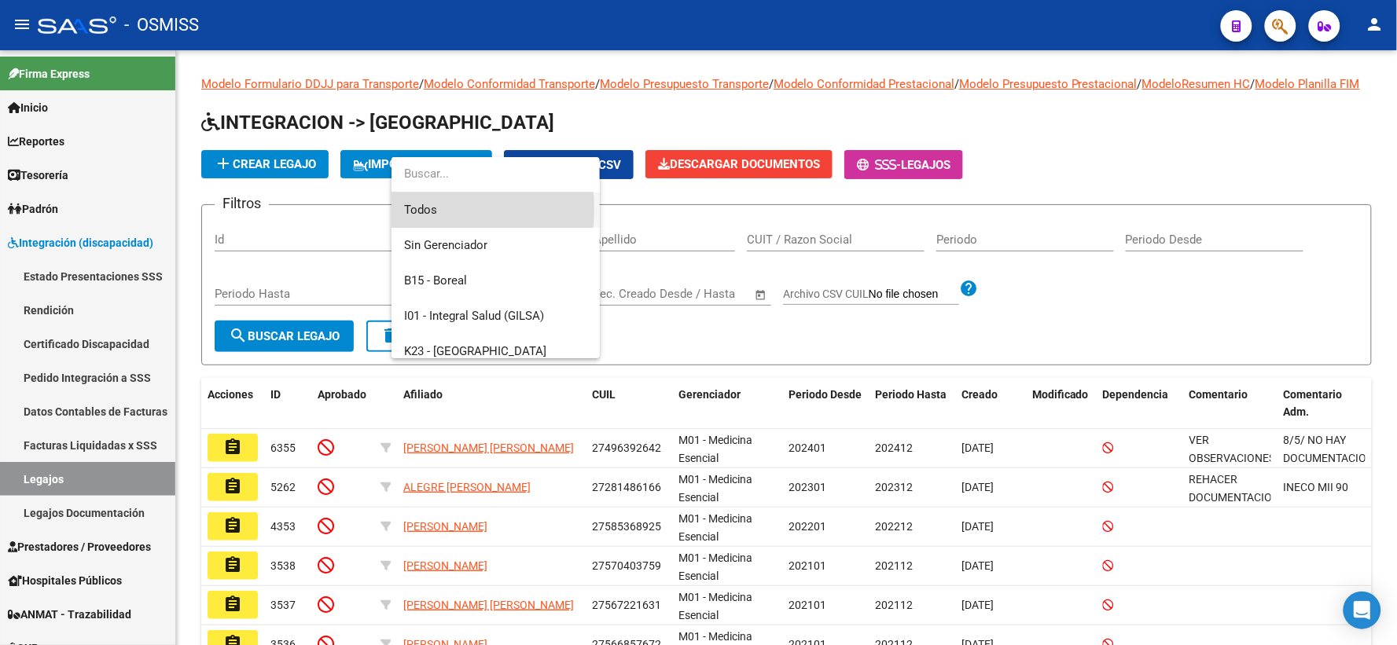
drag, startPoint x: 422, startPoint y: 209, endPoint x: 406, endPoint y: 338, distance: 129.9
click at [422, 214] on span "Todos" at bounding box center [495, 210] width 183 height 35
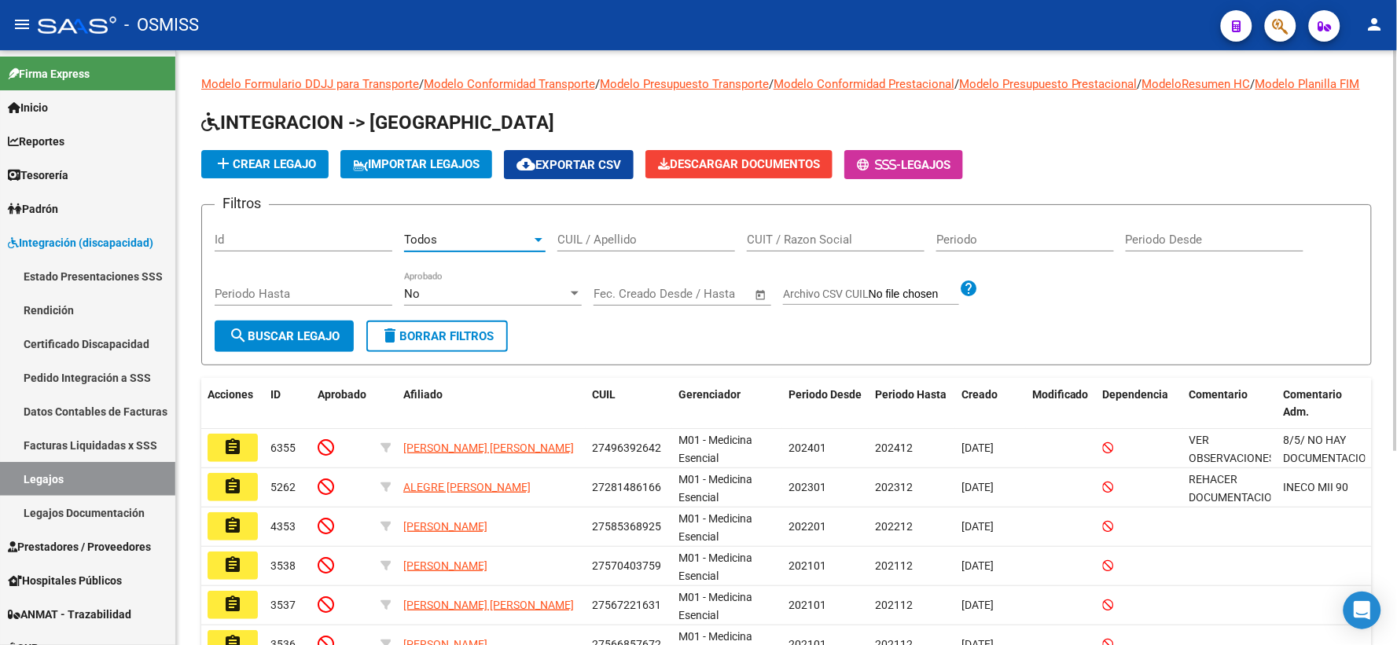
click at [300, 344] on button "search Buscar Legajo" at bounding box center [284, 336] width 139 height 31
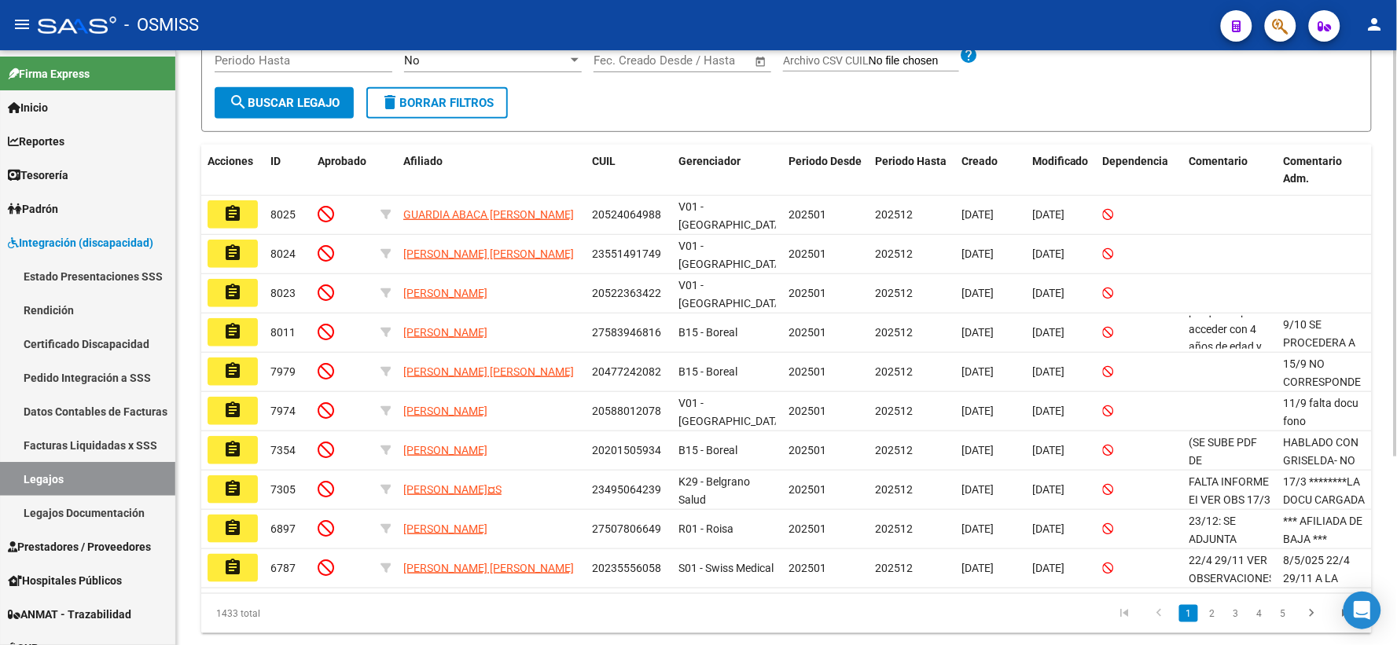
scroll to position [277, 0]
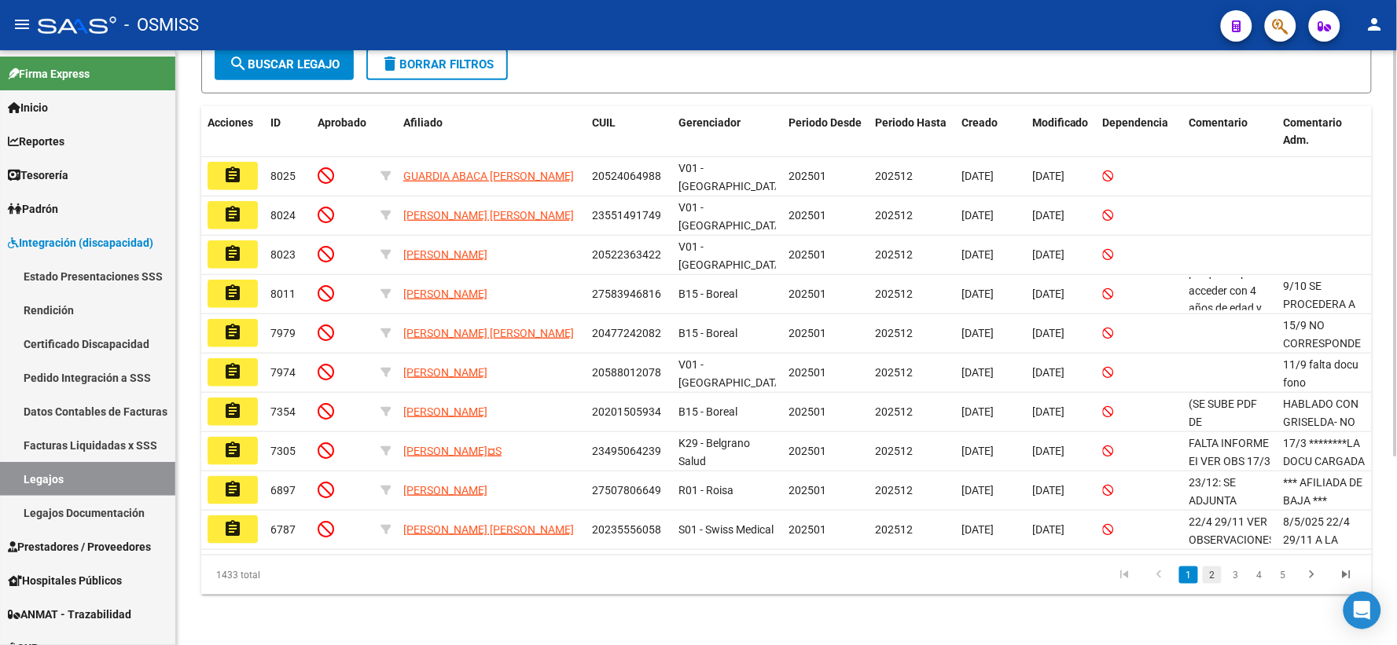
click at [1207, 577] on link "2" at bounding box center [1212, 575] width 19 height 17
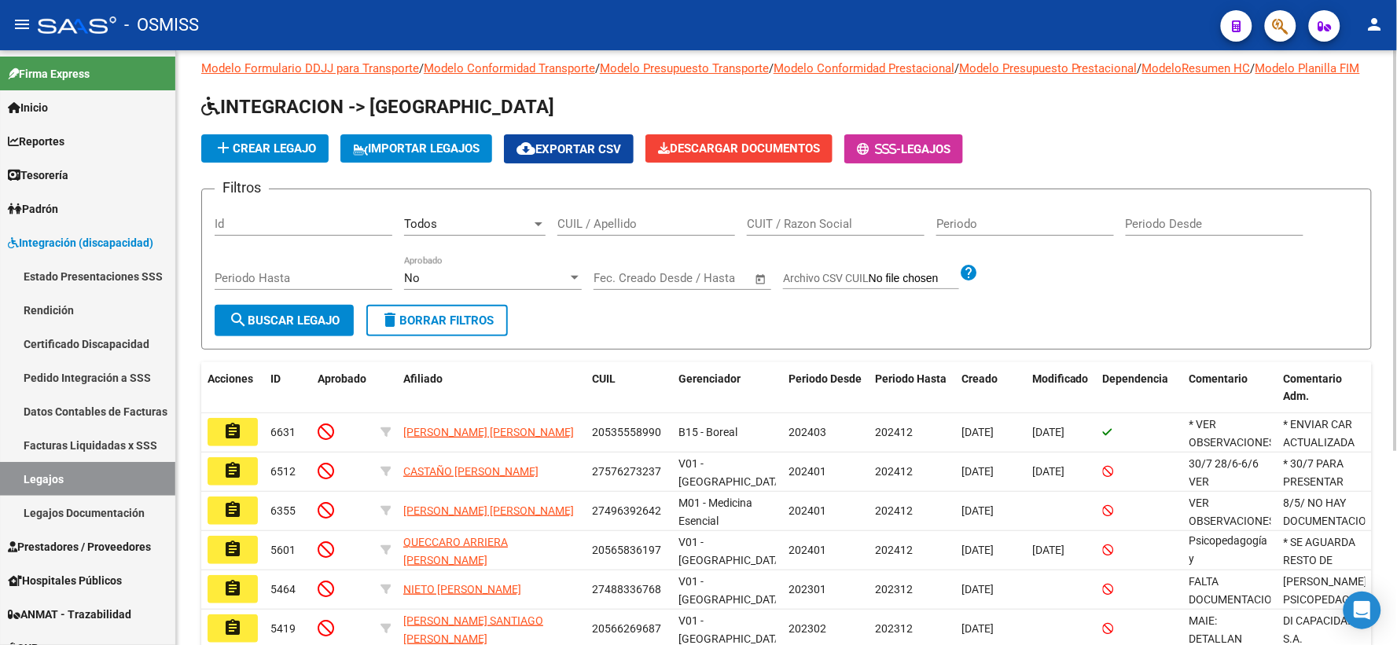
scroll to position [0, 0]
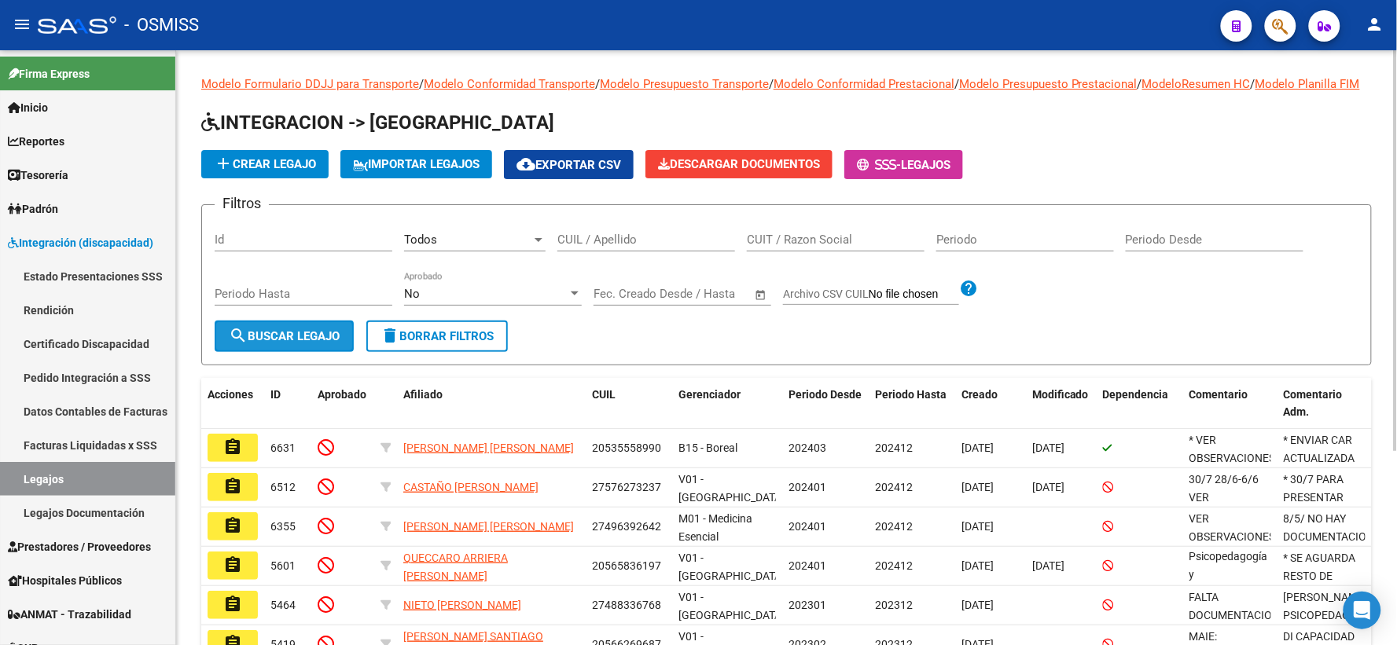
click at [315, 343] on span "search Buscar Legajo" at bounding box center [284, 336] width 111 height 14
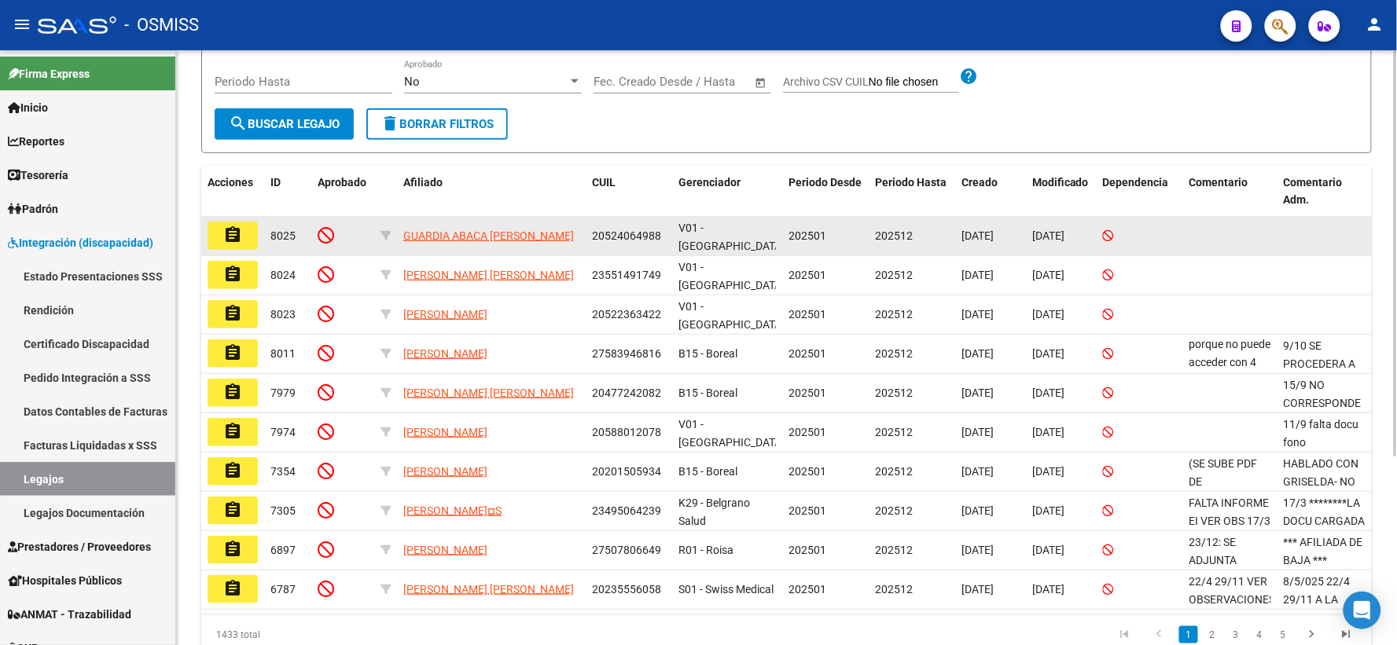
scroll to position [262, 0]
